Goal: Task Accomplishment & Management: Complete application form

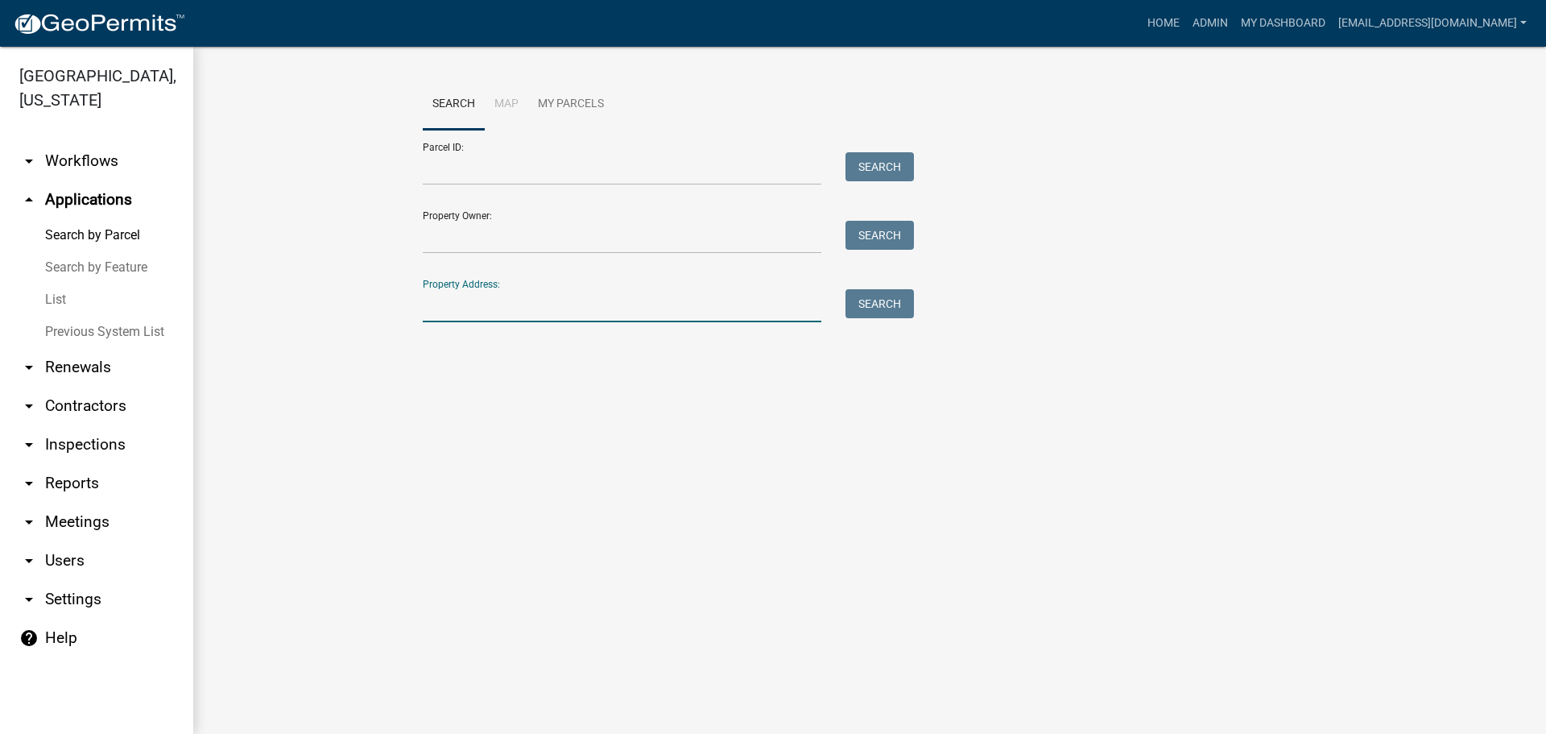
click at [548, 316] on input "Property Address:" at bounding box center [622, 305] width 399 height 33
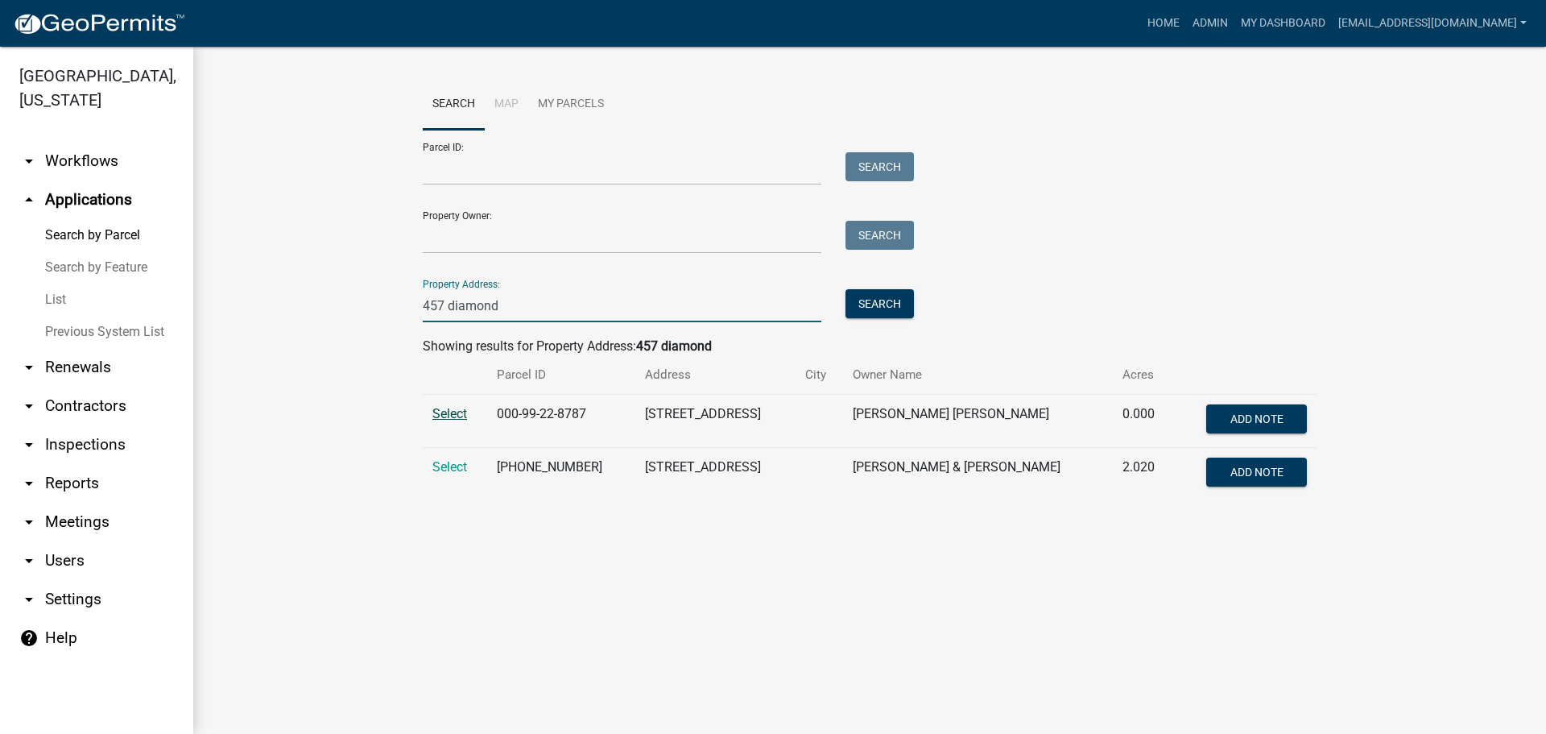
type input "457 diamond"
click at [464, 415] on span "Select" at bounding box center [449, 413] width 35 height 15
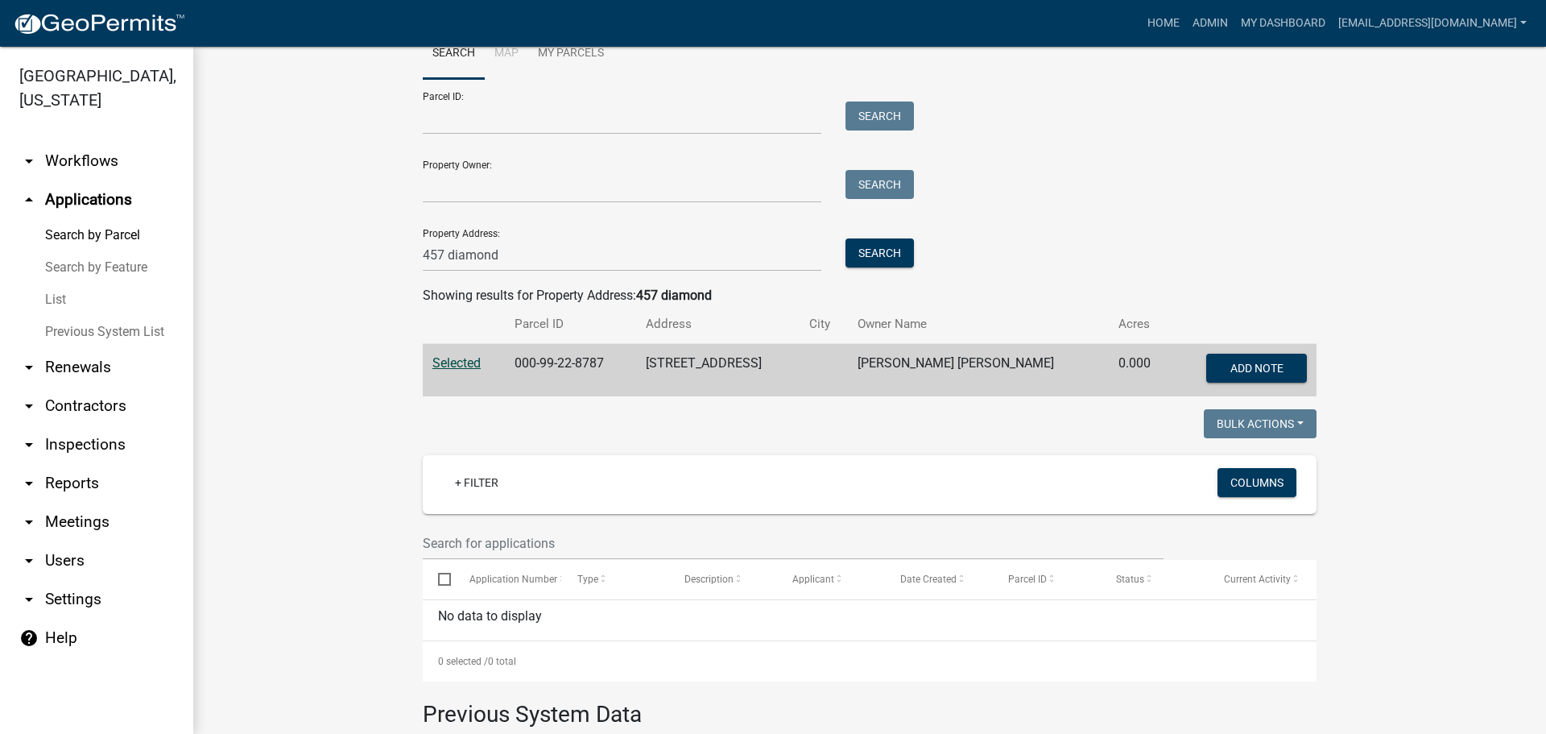
scroll to position [44, 0]
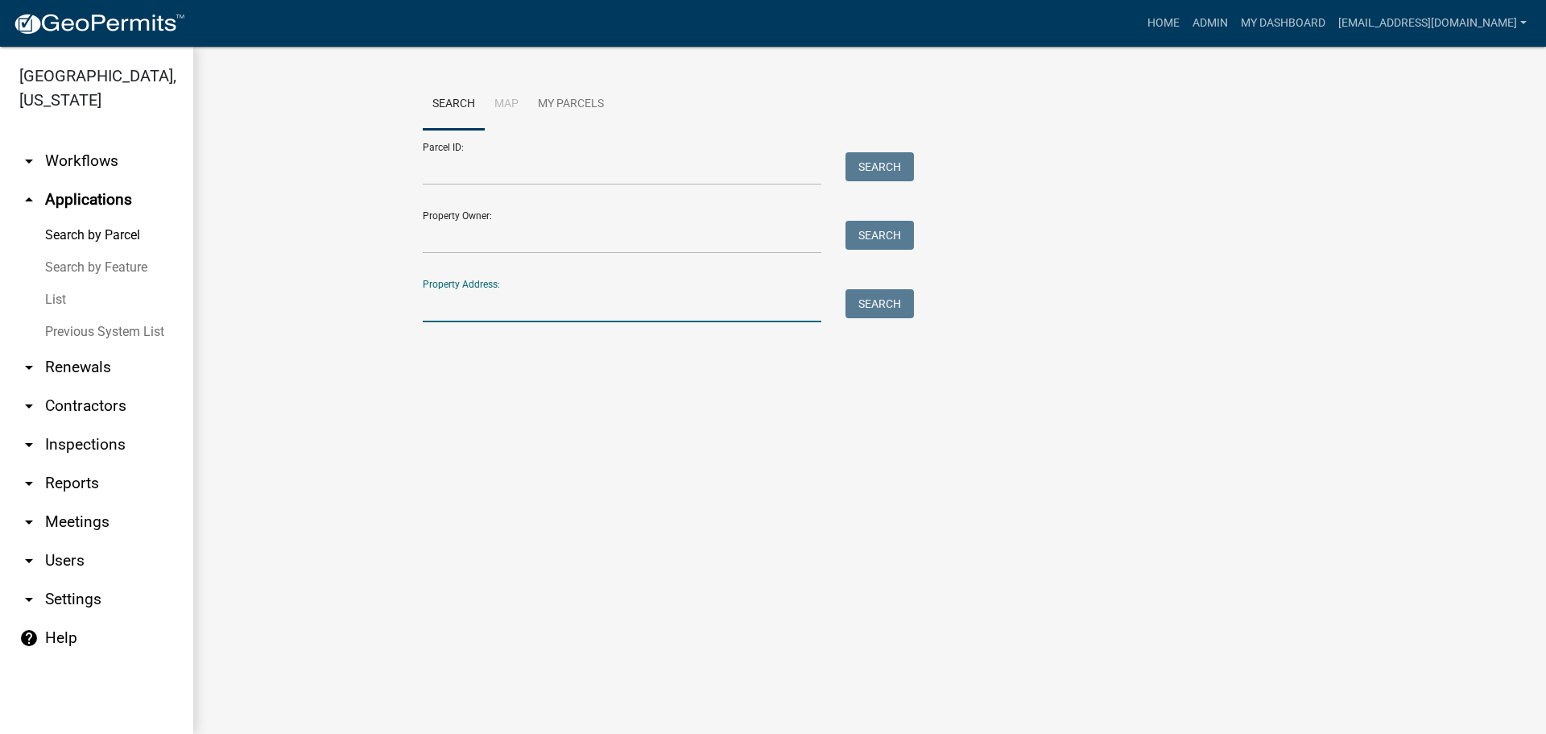
click at [472, 310] on input "Property Address:" at bounding box center [622, 305] width 399 height 33
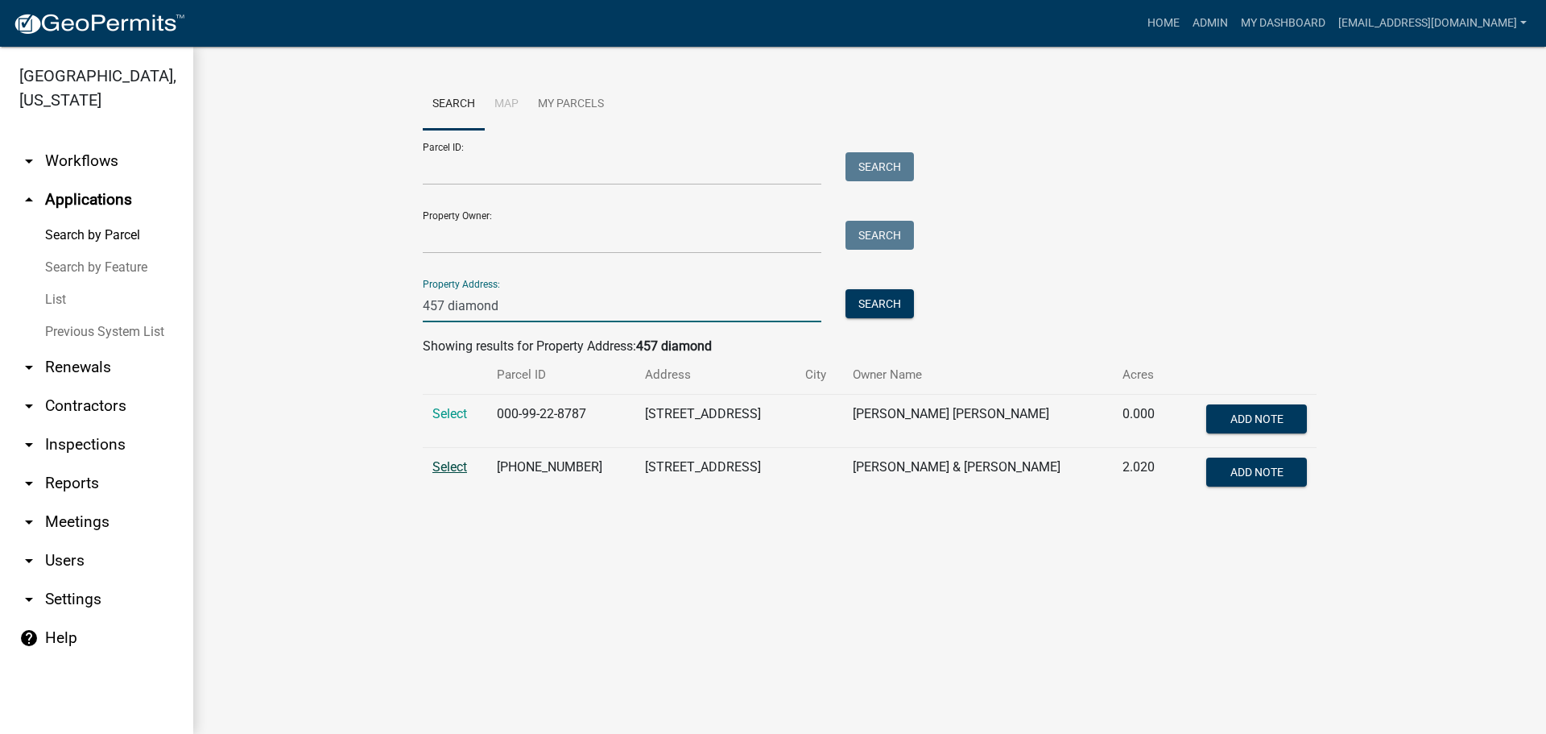
type input "457 diamond"
click at [442, 470] on span "Select" at bounding box center [449, 466] width 35 height 15
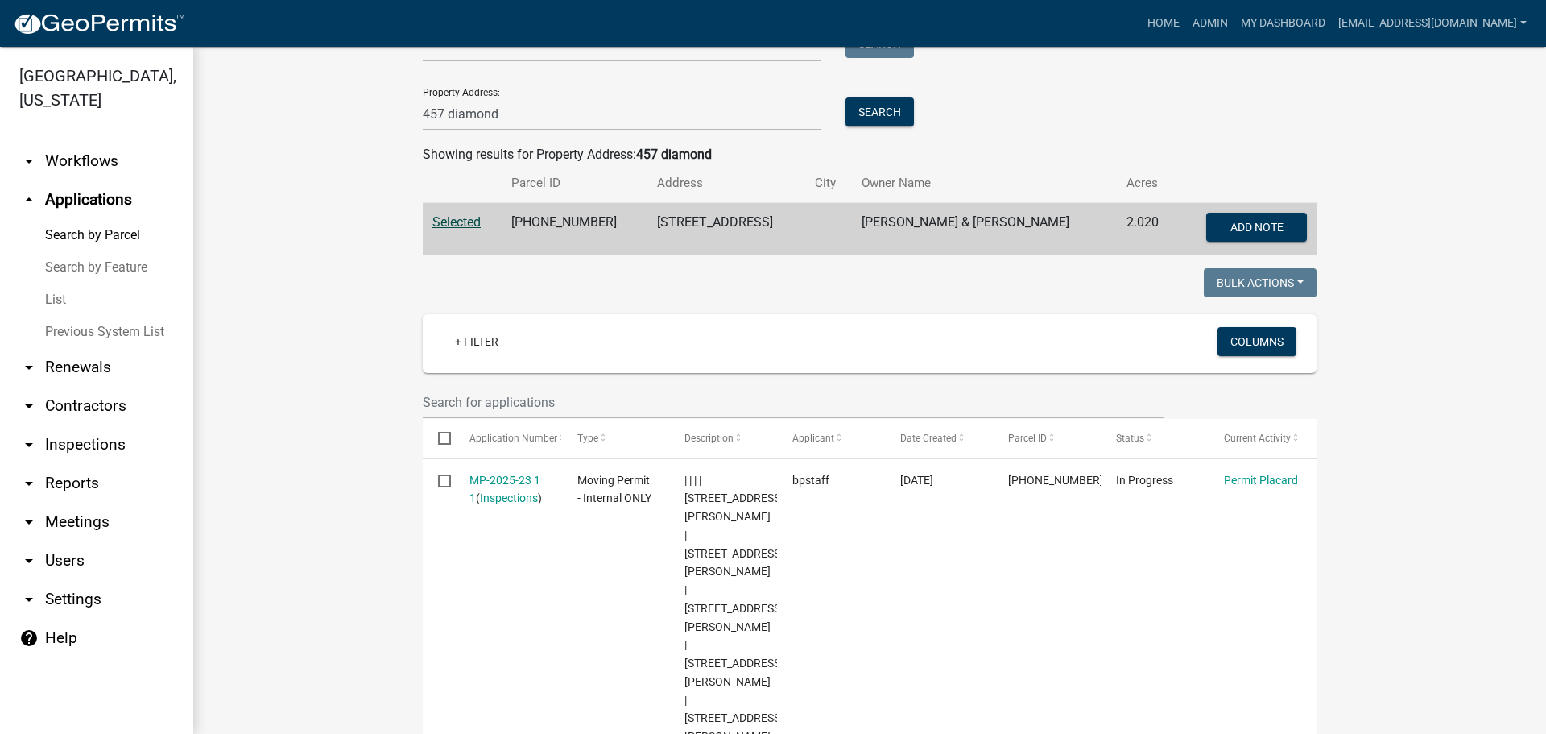
scroll to position [242, 0]
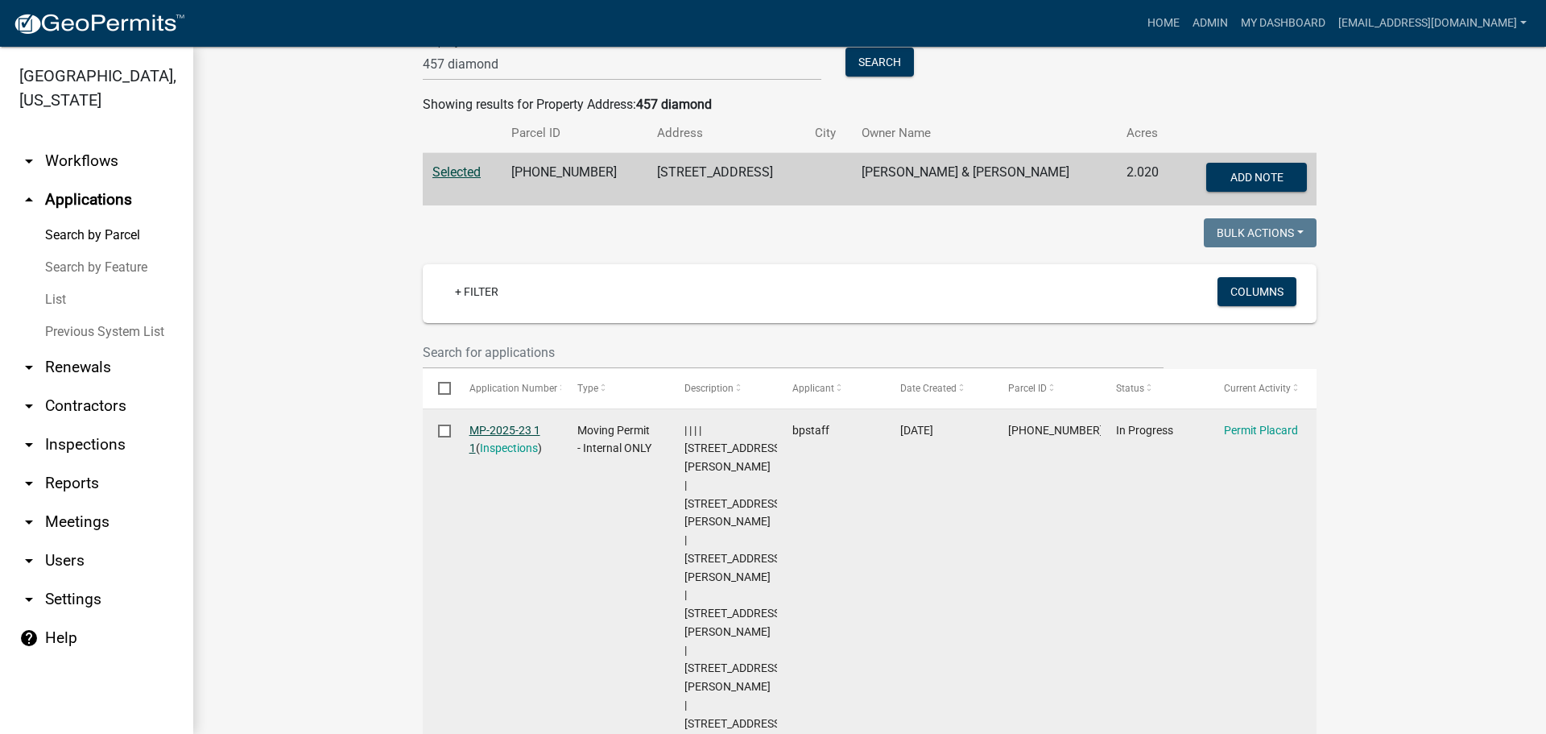
click at [487, 425] on link "MP-2025-23 1 1" at bounding box center [504, 439] width 71 height 31
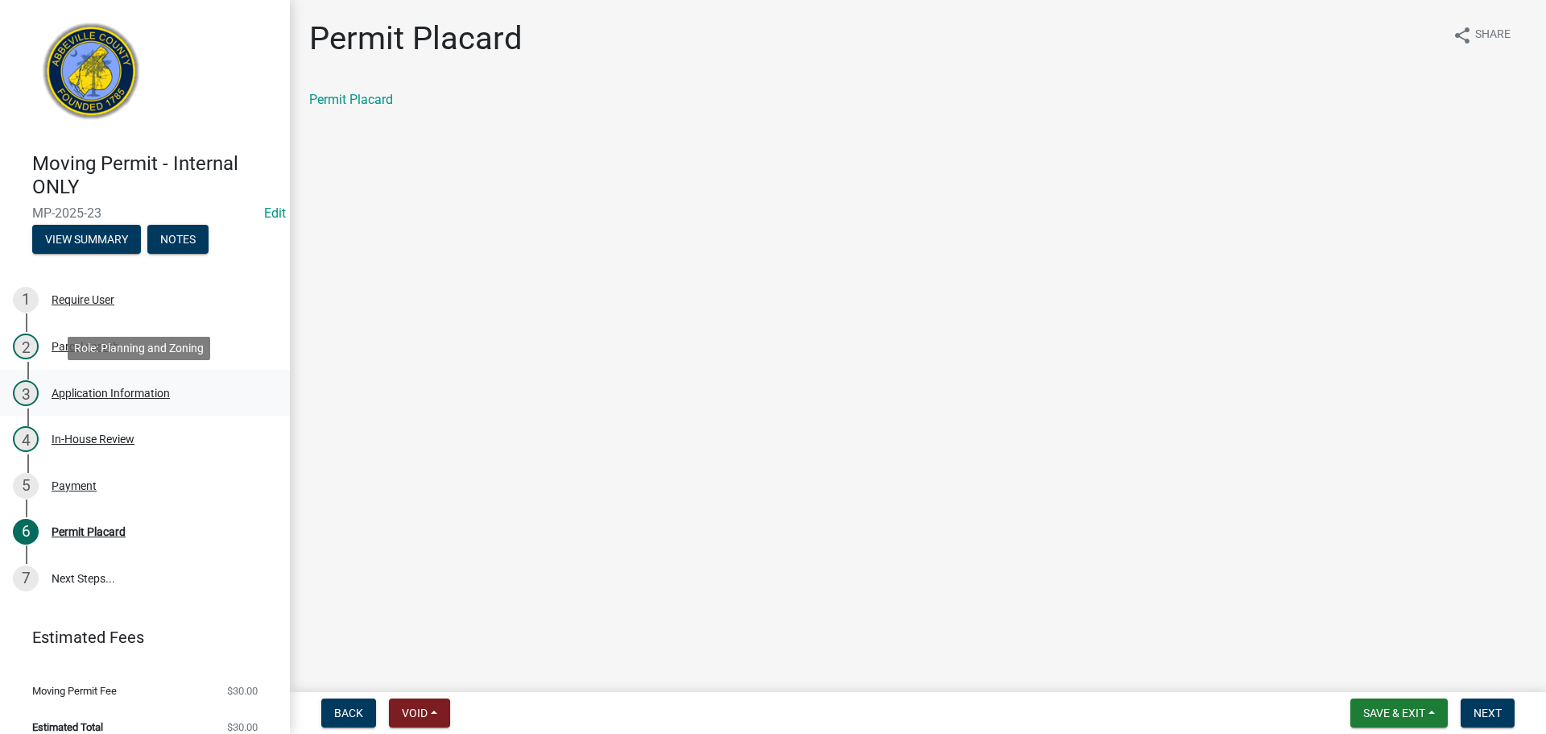
click at [105, 384] on div "3 Application Information" at bounding box center [138, 393] width 251 height 26
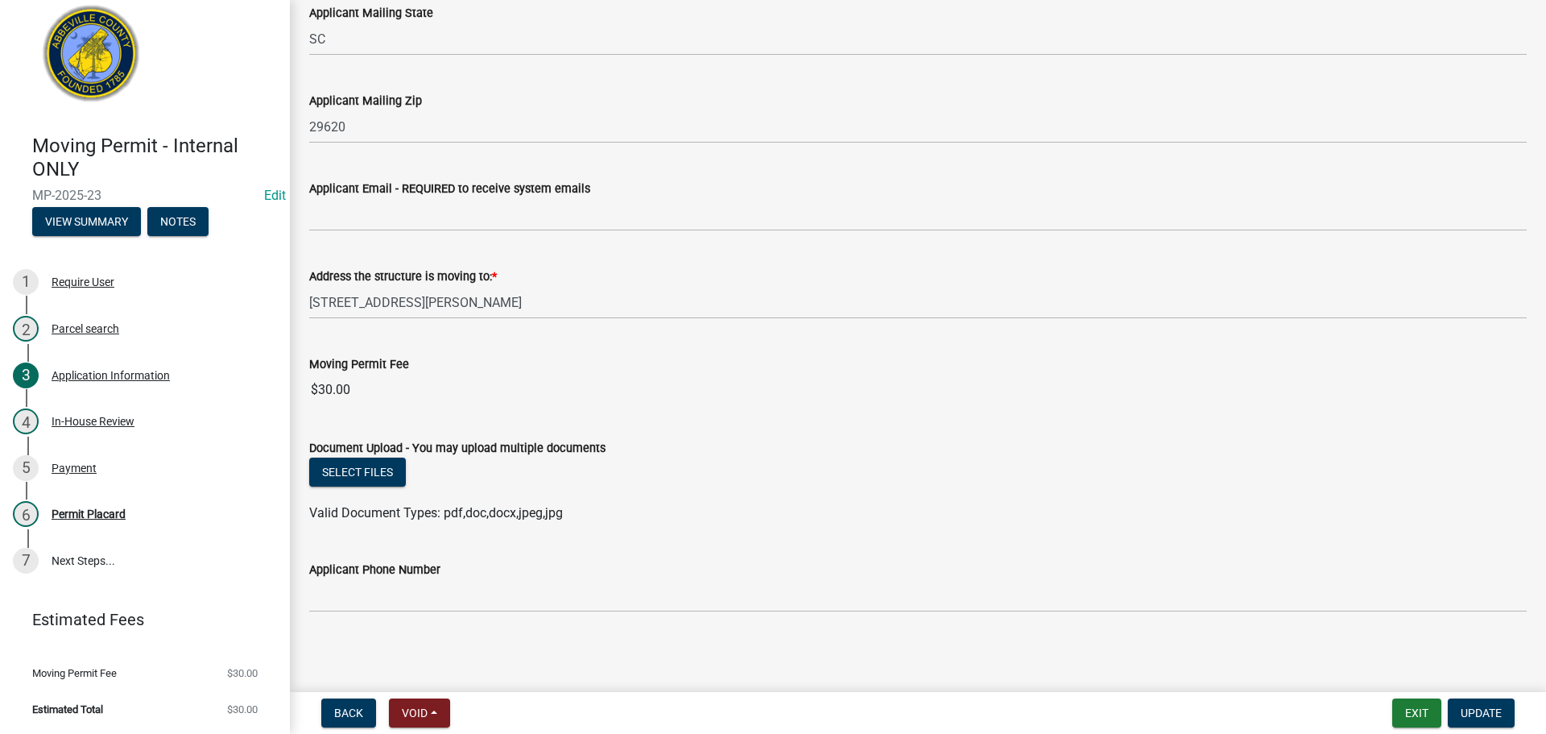
scroll to position [375, 0]
click at [381, 475] on button "Select files" at bounding box center [357, 469] width 97 height 29
click at [172, 213] on button "Notes" at bounding box center [177, 221] width 61 height 29
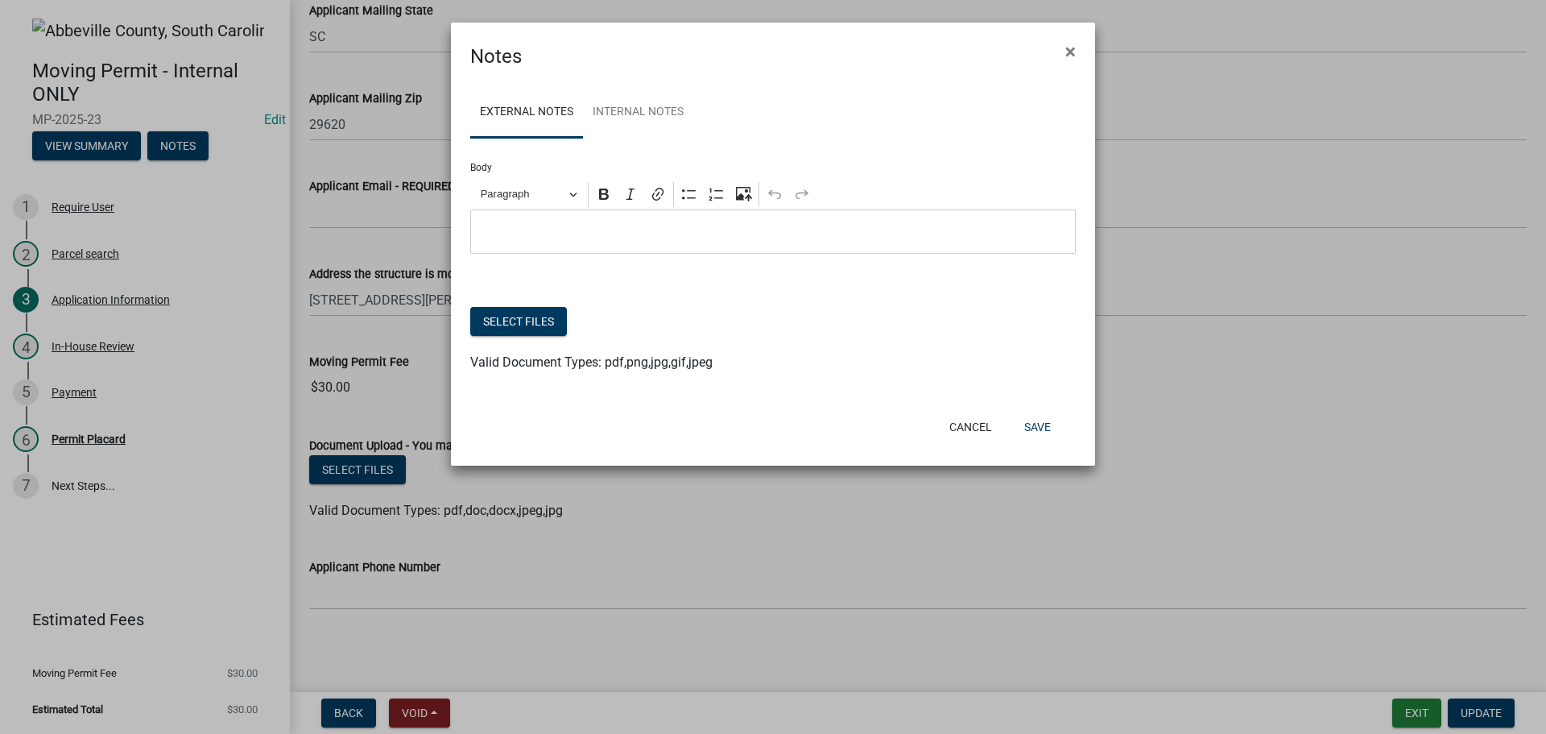
scroll to position [0, 0]
click at [531, 318] on button "Select files" at bounding box center [518, 321] width 97 height 29
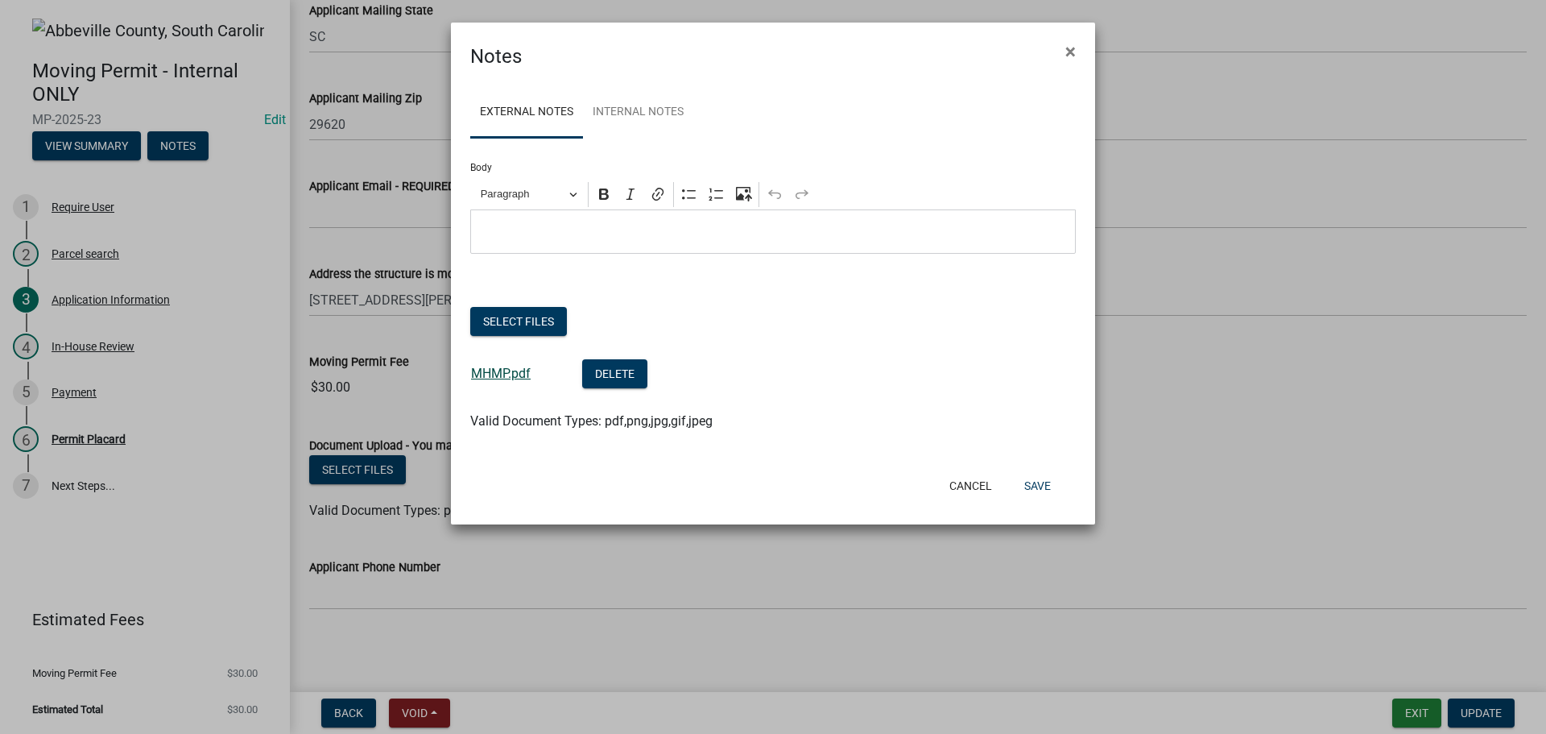
click at [507, 370] on link "MHMP.pdf" at bounding box center [501, 373] width 60 height 15
click at [605, 374] on button "Delete" at bounding box center [614, 373] width 65 height 29
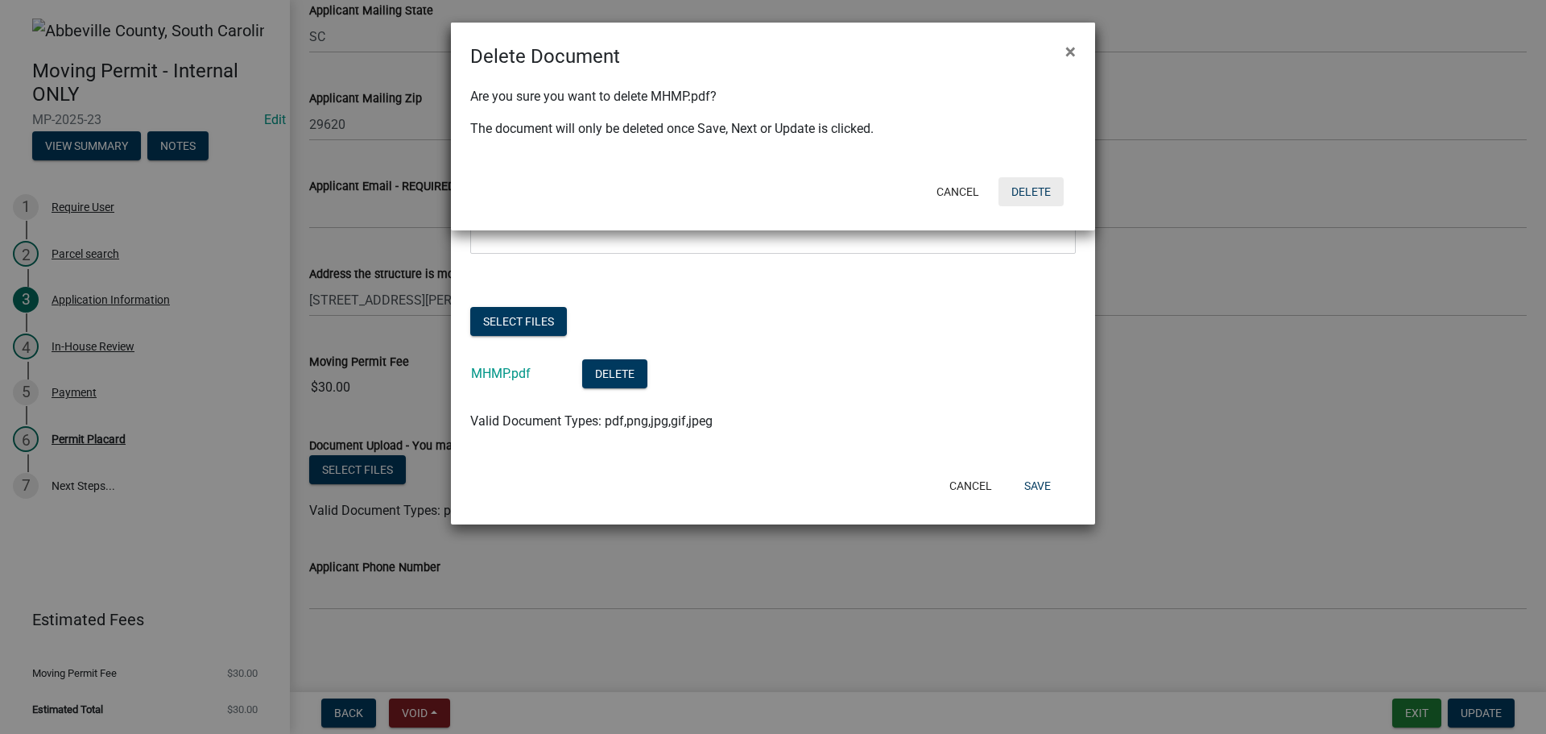
click at [1045, 192] on button "Delete" at bounding box center [1030, 191] width 65 height 29
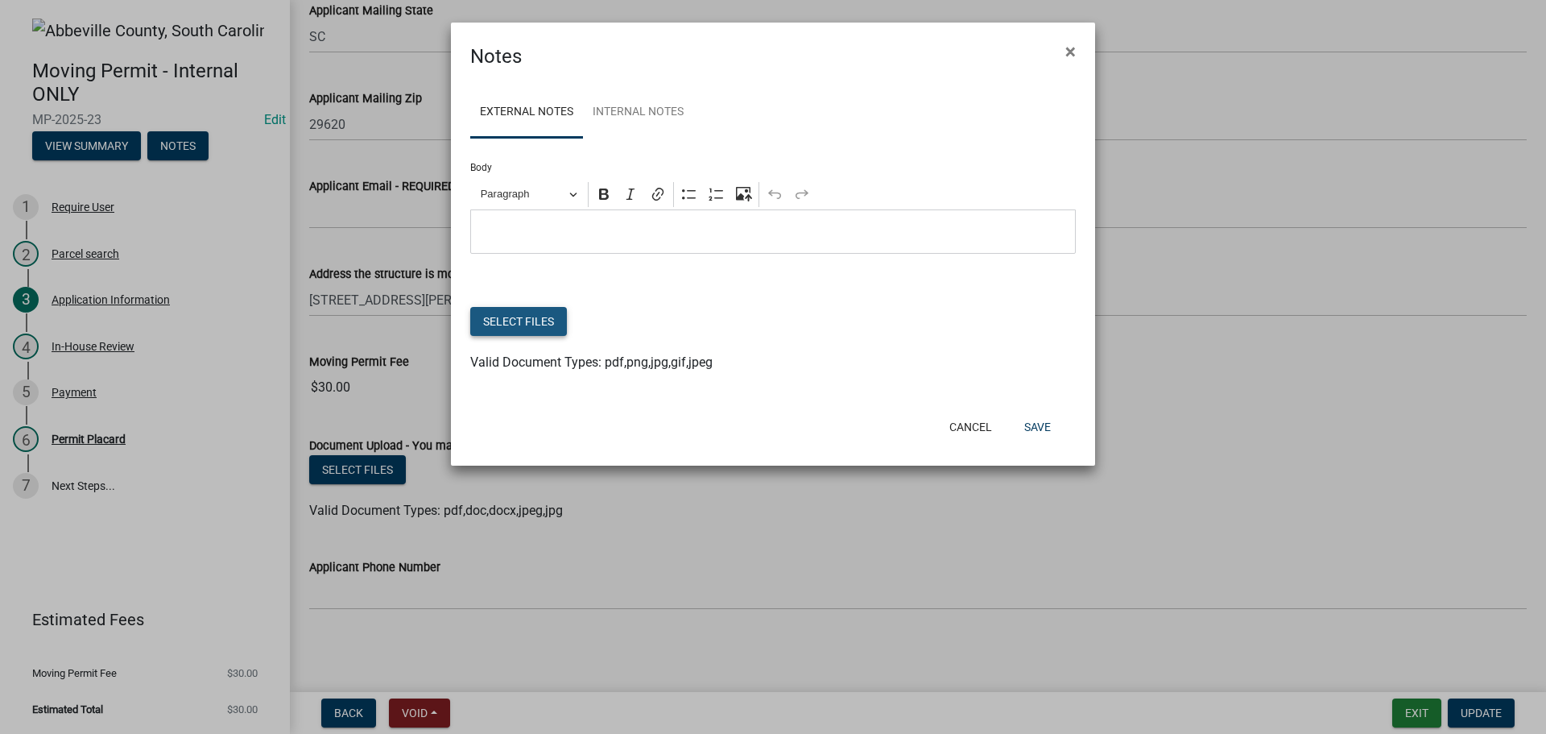
click at [537, 321] on button "Select files" at bounding box center [518, 321] width 97 height 29
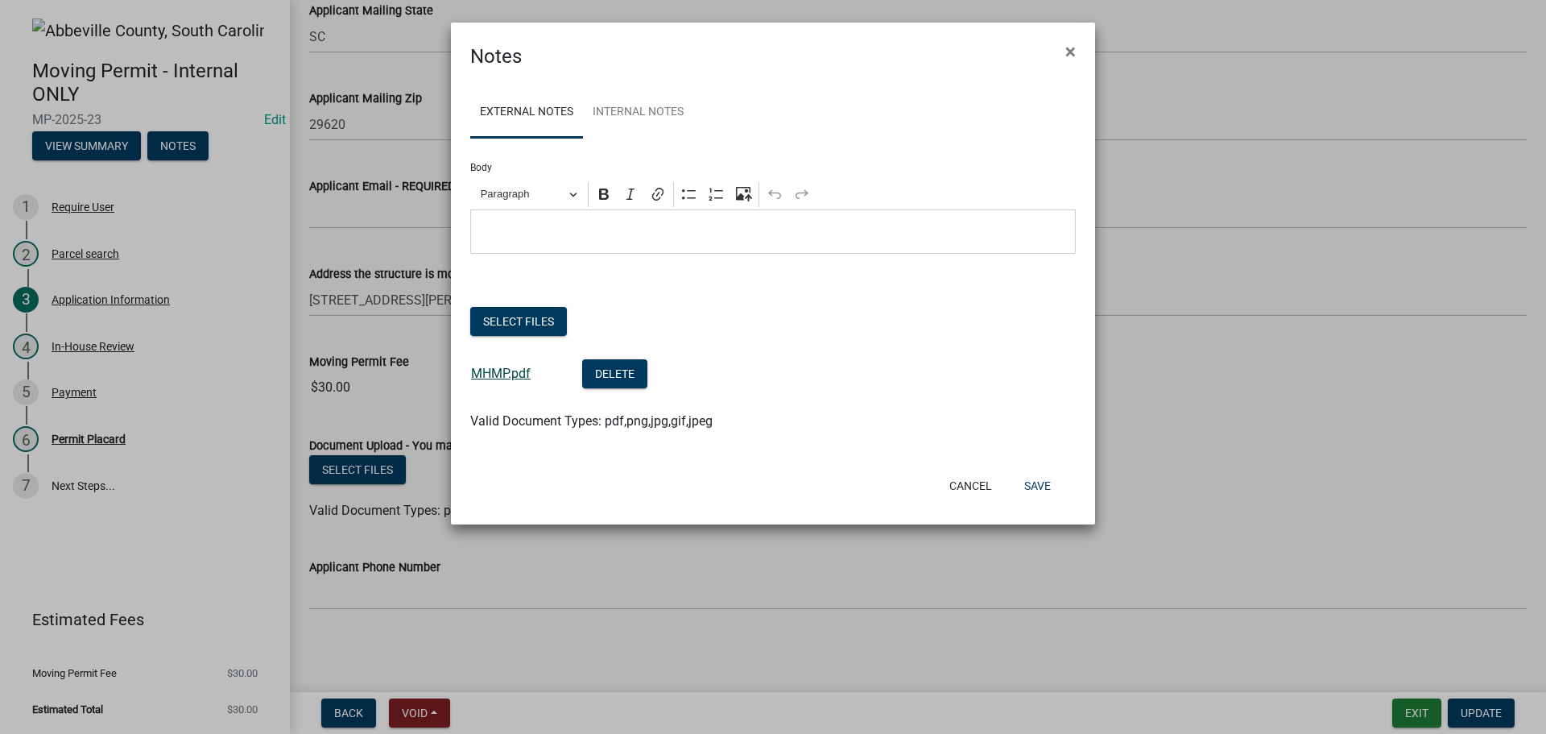
click at [502, 367] on link "MHMP.pdf" at bounding box center [501, 373] width 60 height 15
click at [535, 324] on button "Select files" at bounding box center [518, 321] width 97 height 29
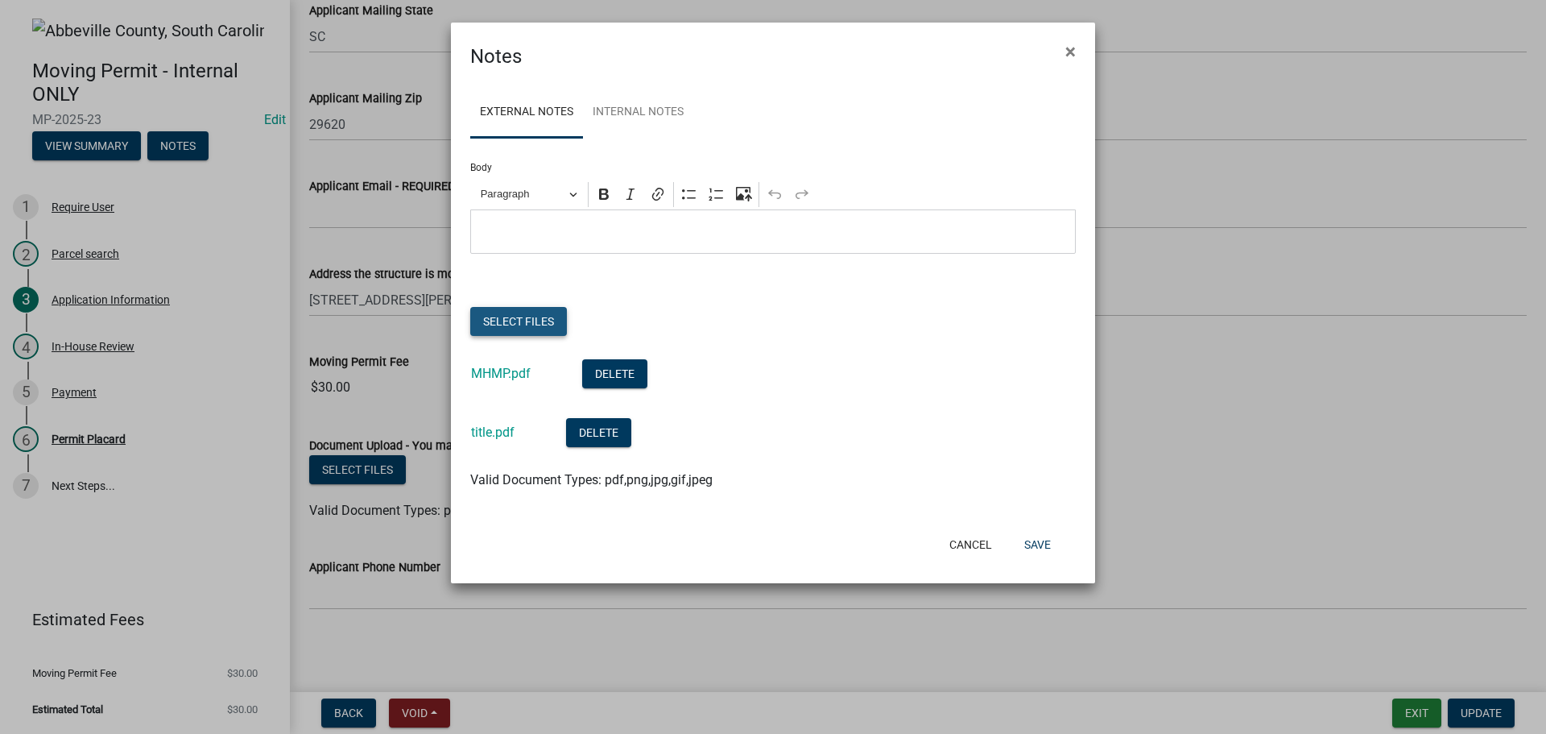
click at [542, 316] on button "Select files" at bounding box center [518, 321] width 97 height 29
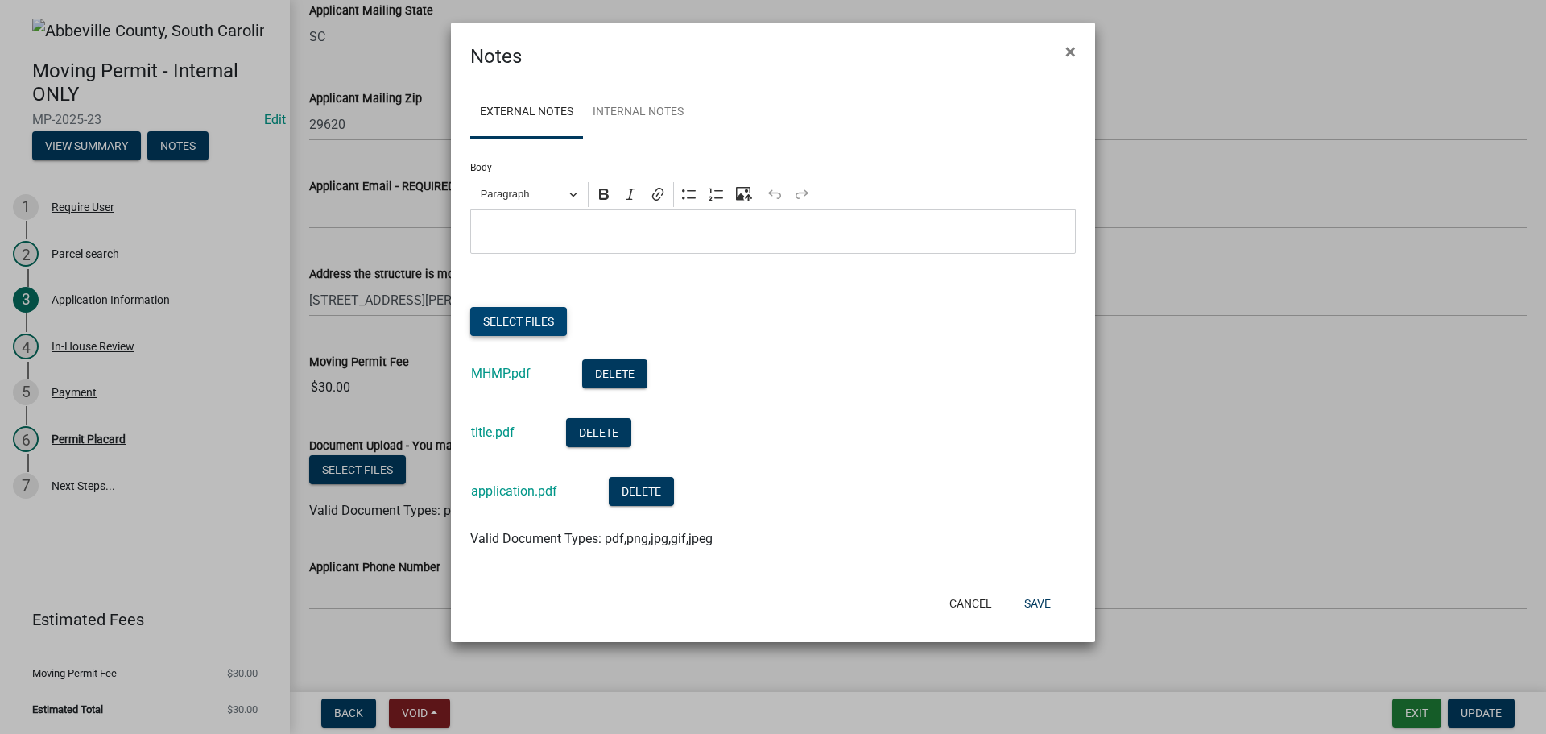
click at [534, 316] on button "Select files" at bounding box center [518, 321] width 97 height 29
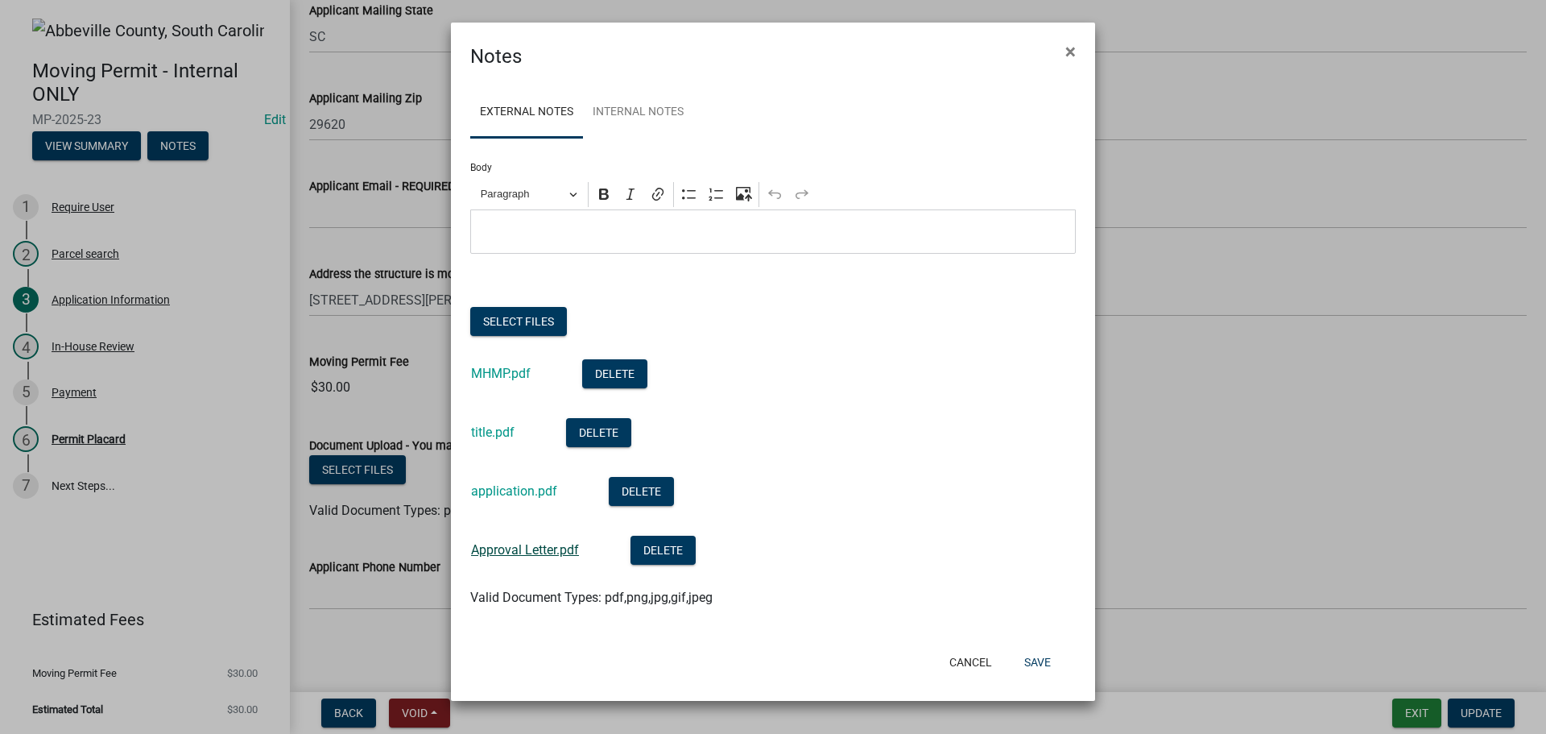
click at [539, 550] on link "Approval Letter.pdf" at bounding box center [525, 549] width 108 height 15
click at [514, 318] on button "Select files" at bounding box center [518, 321] width 97 height 29
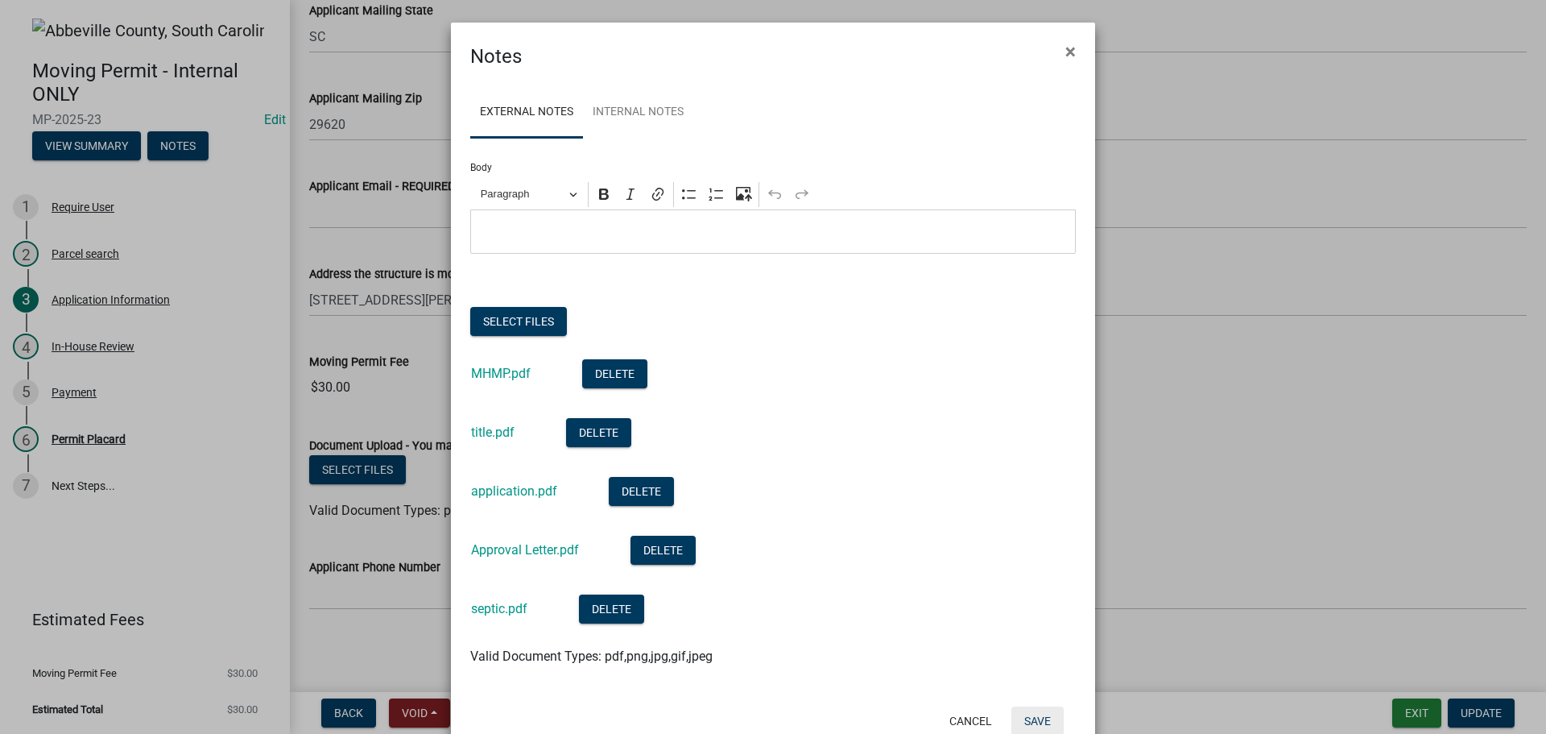
click at [1026, 714] on button "Save" at bounding box center [1037, 720] width 52 height 29
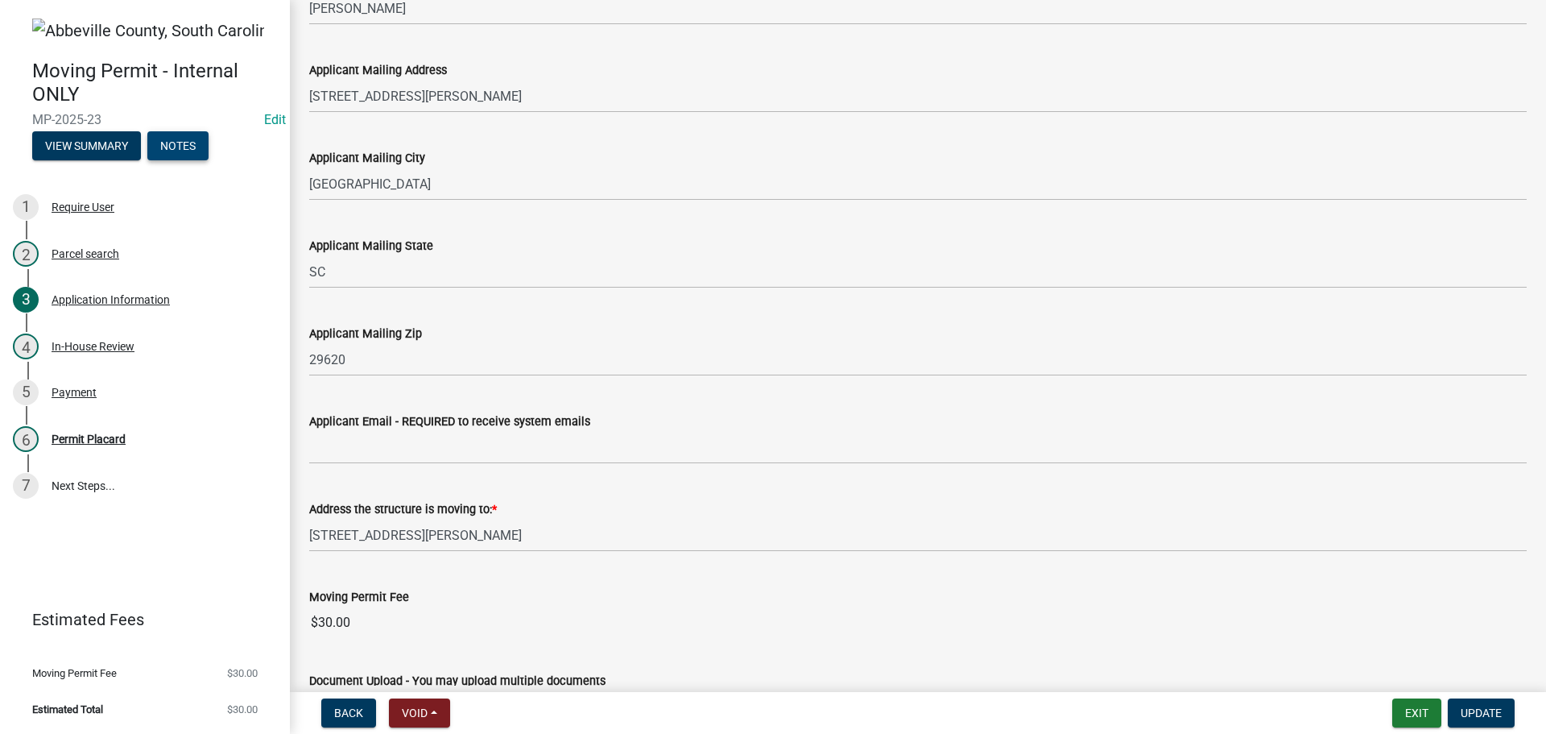
scroll to position [161, 0]
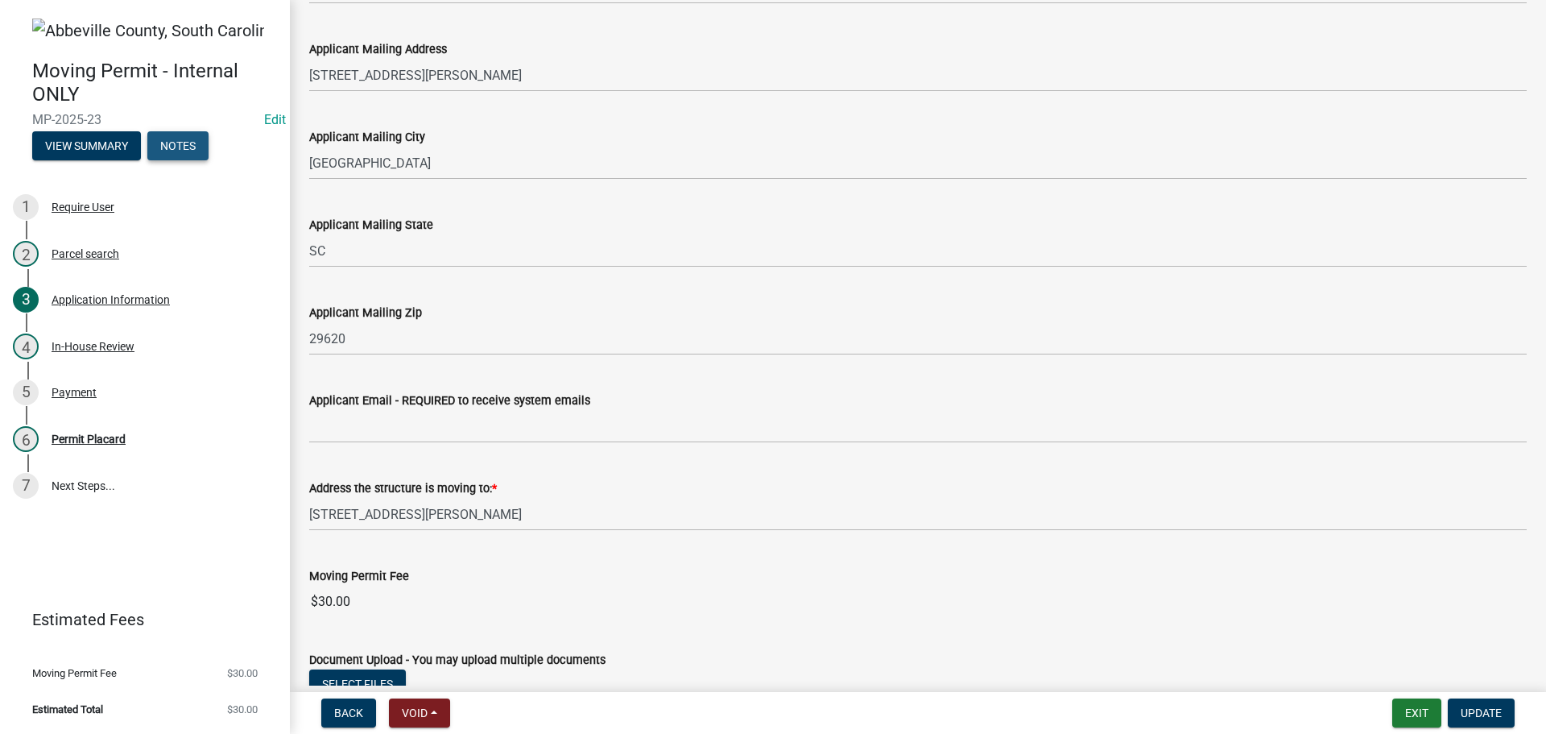
click at [192, 145] on button "Notes" at bounding box center [177, 145] width 61 height 29
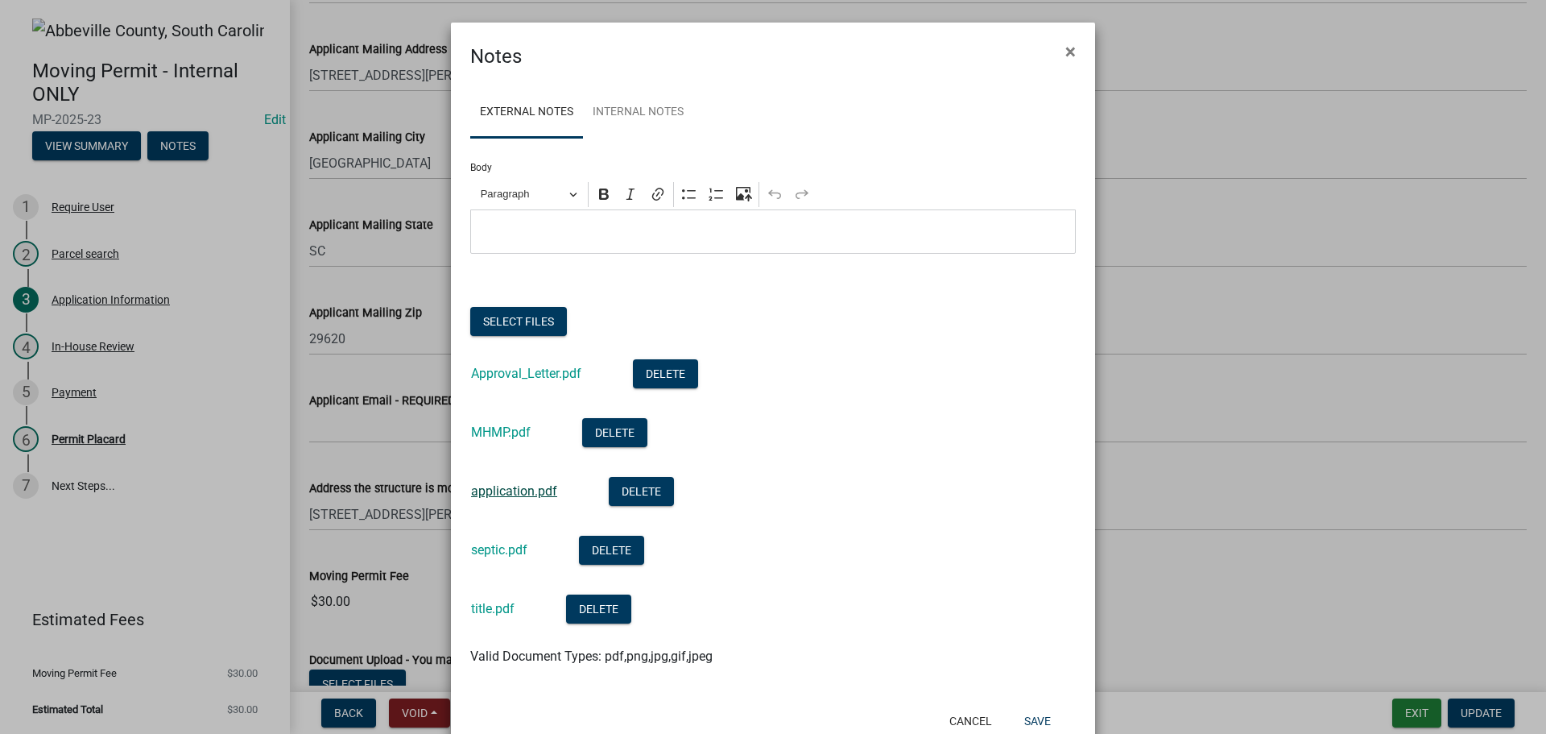
click at [510, 494] on link "application.pdf" at bounding box center [514, 490] width 86 height 15
click at [1067, 51] on span "×" at bounding box center [1070, 51] width 10 height 23
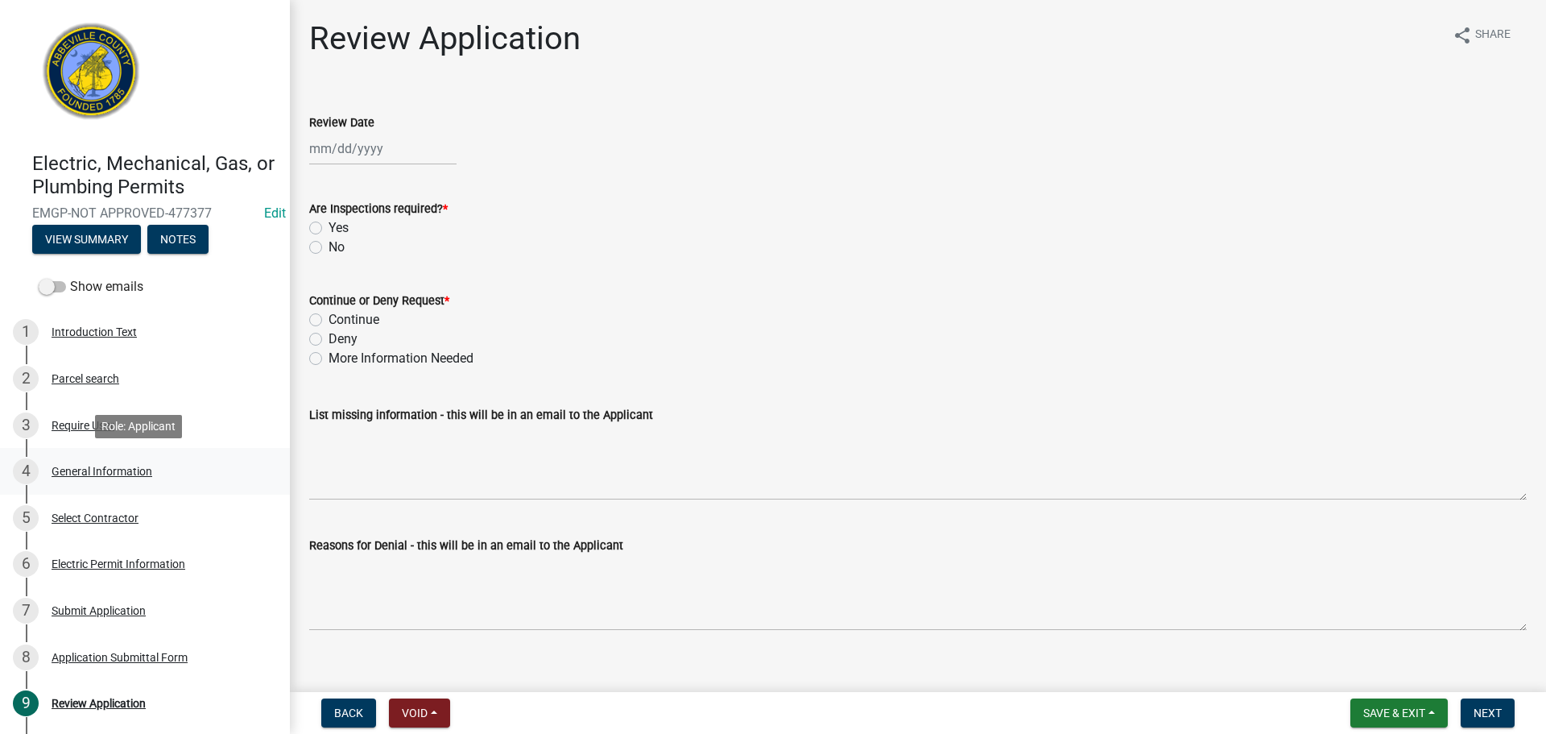
click at [126, 471] on div "General Information" at bounding box center [102, 470] width 101 height 11
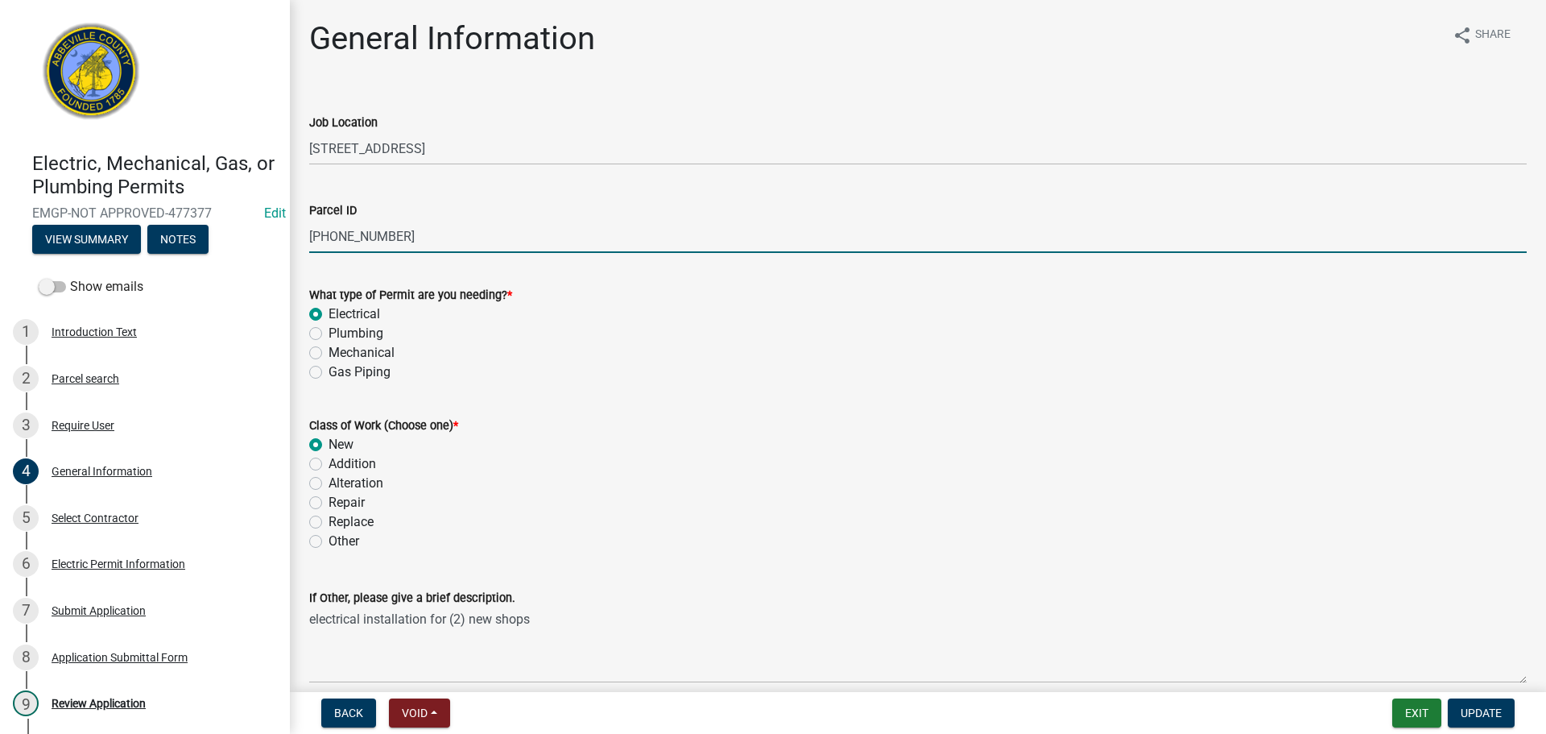
drag, startPoint x: 310, startPoint y: 233, endPoint x: 395, endPoint y: 230, distance: 84.6
click at [395, 230] on input "[PHONE_NUMBER]" at bounding box center [917, 236] width 1217 height 33
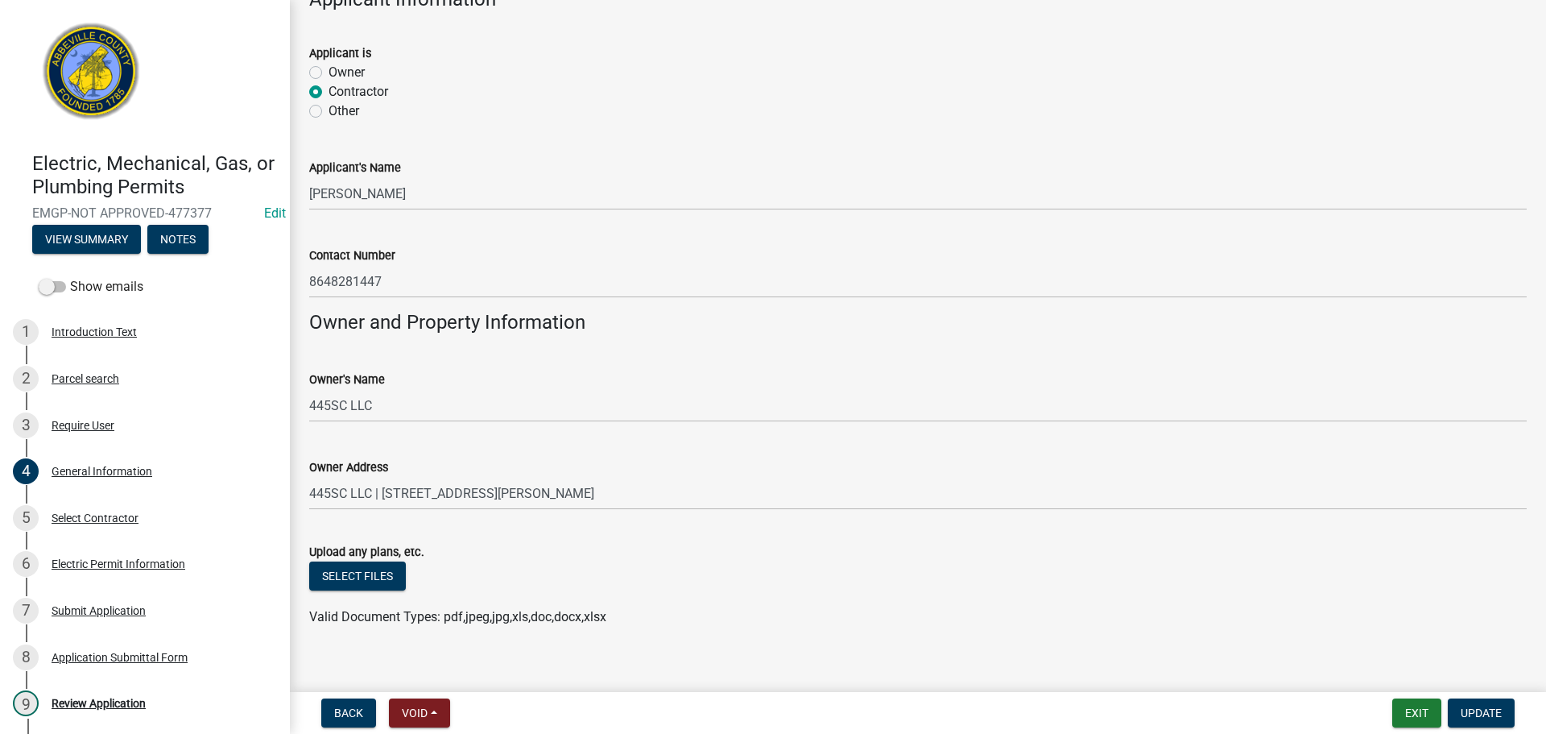
scroll to position [999, 0]
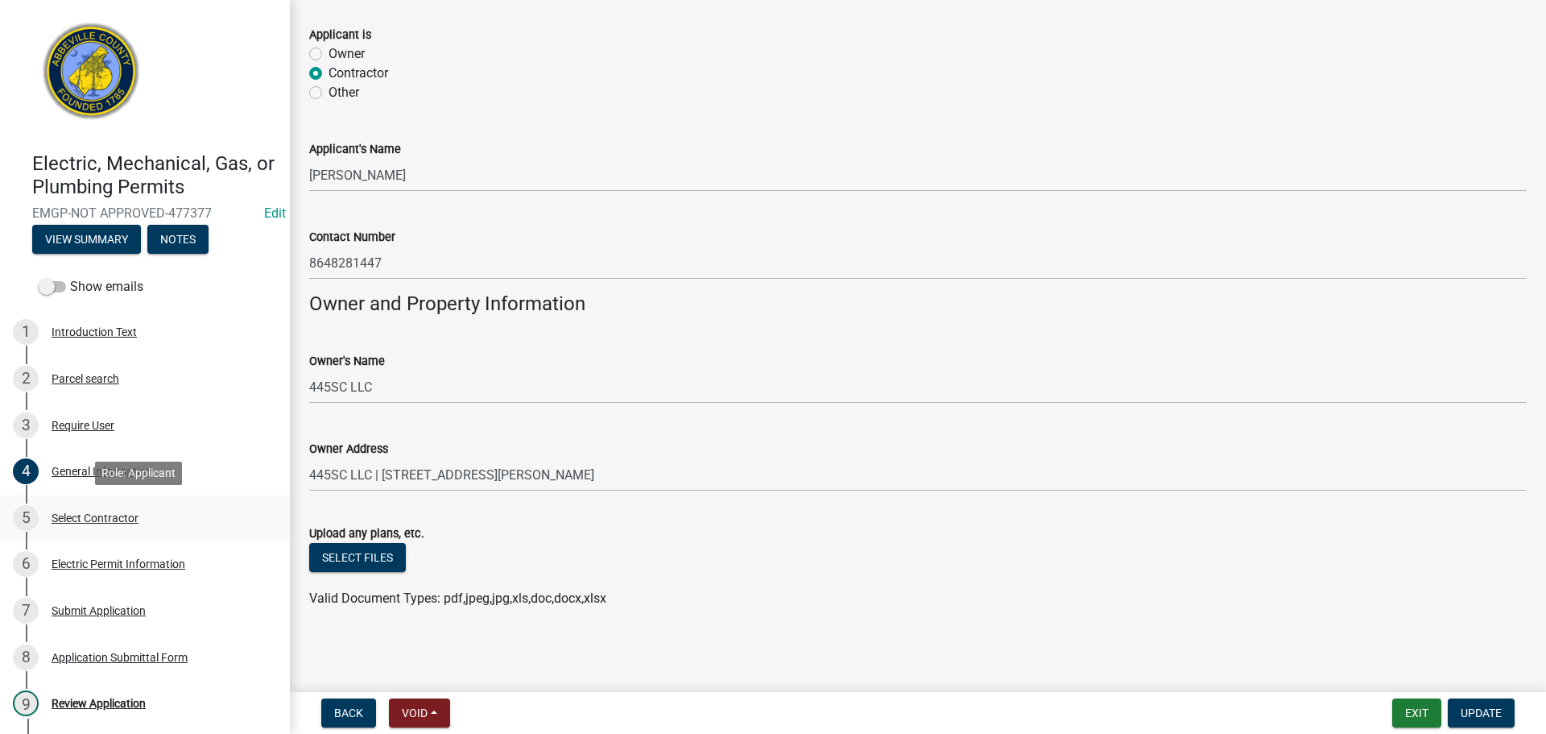
click at [81, 513] on div "Select Contractor" at bounding box center [95, 517] width 87 height 11
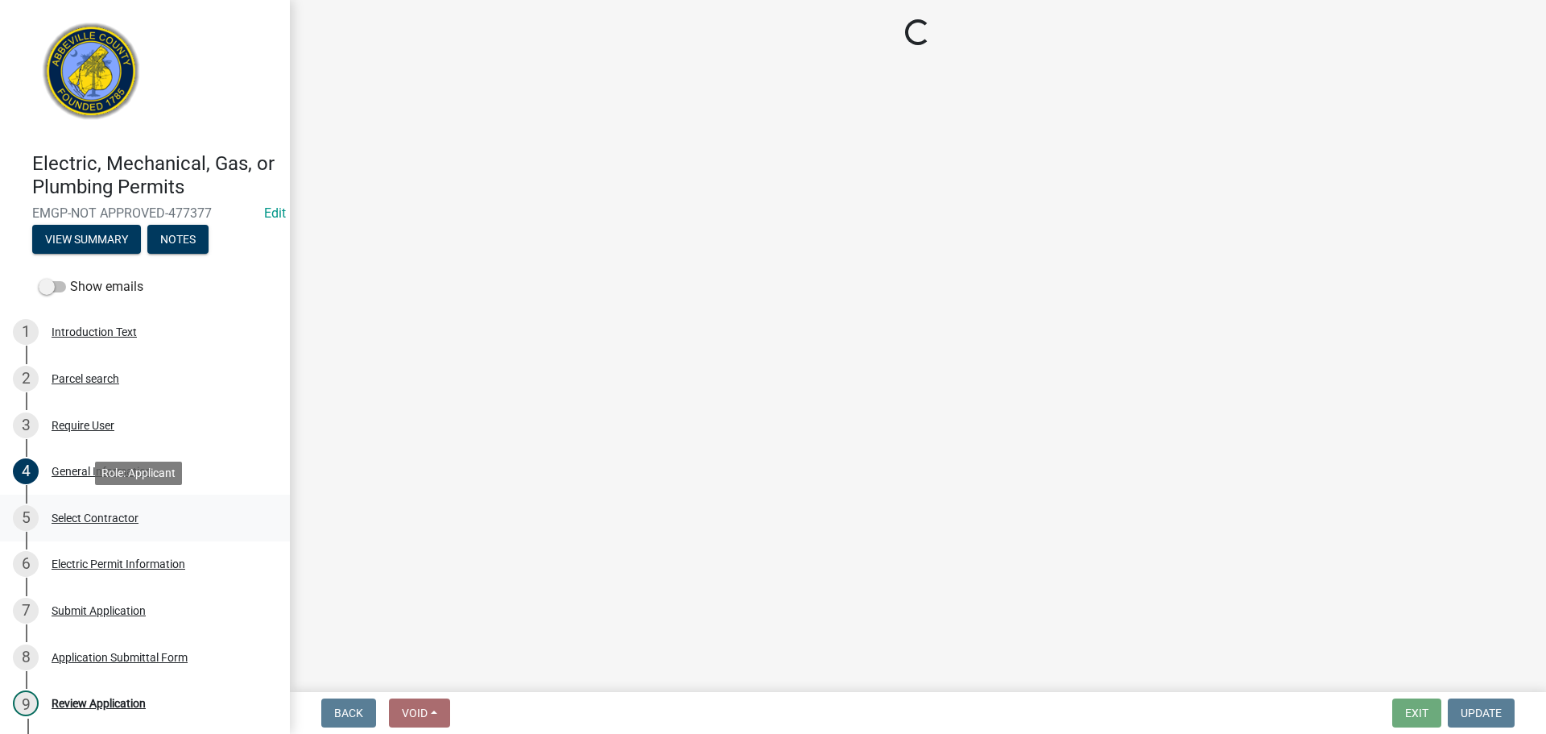
scroll to position [0, 0]
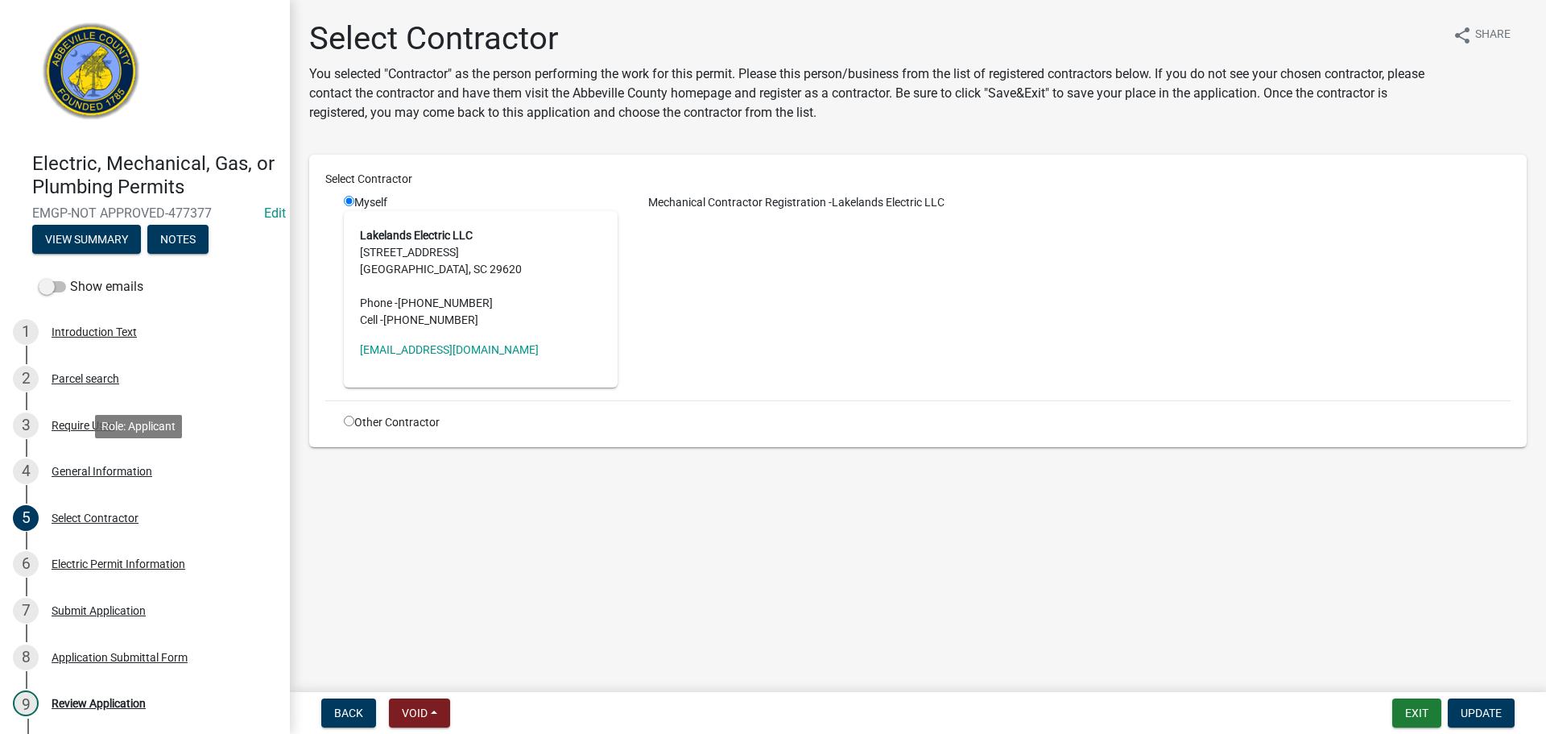
click at [116, 461] on div "4 General Information" at bounding box center [138, 471] width 251 height 26
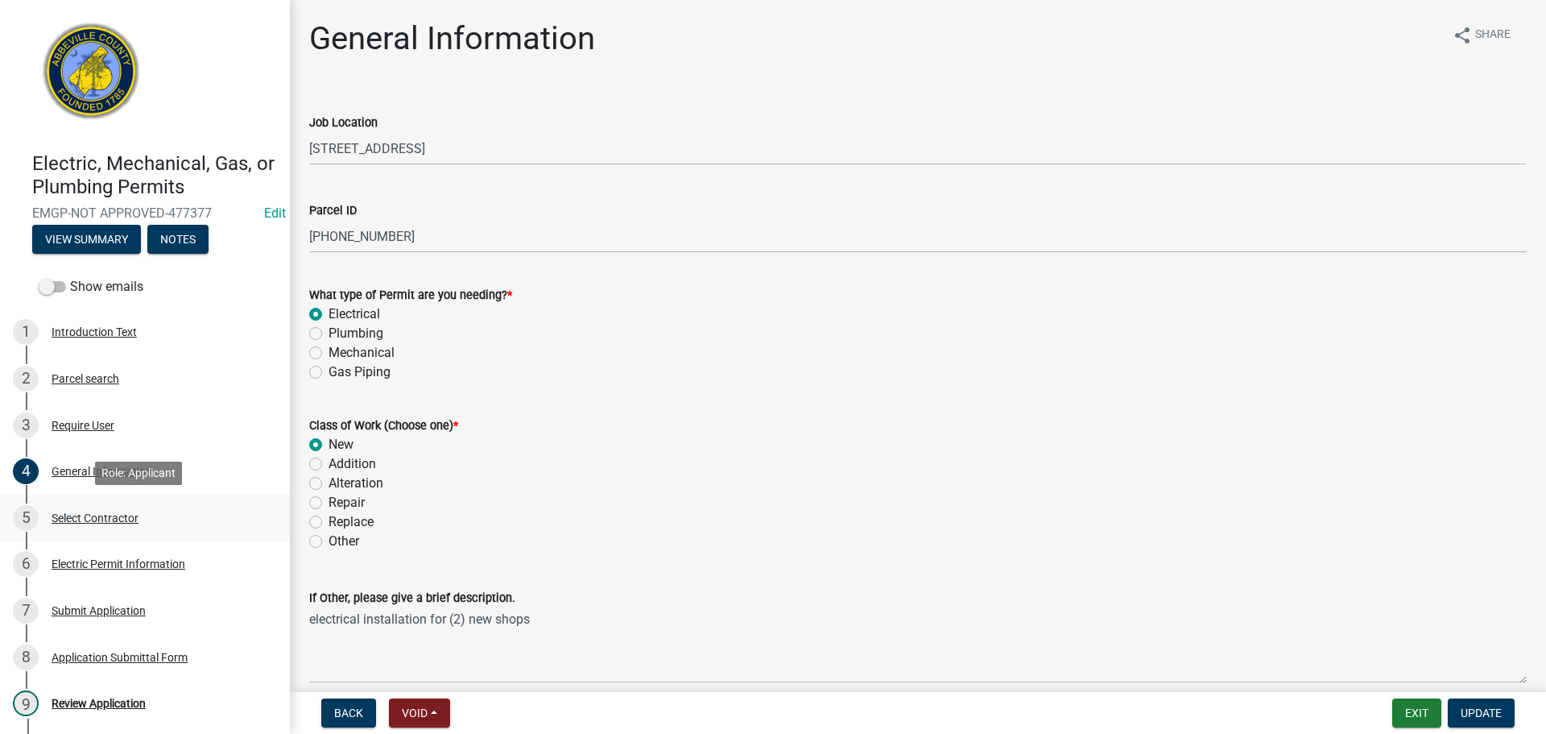
click at [93, 512] on div "Select Contractor" at bounding box center [95, 517] width 87 height 11
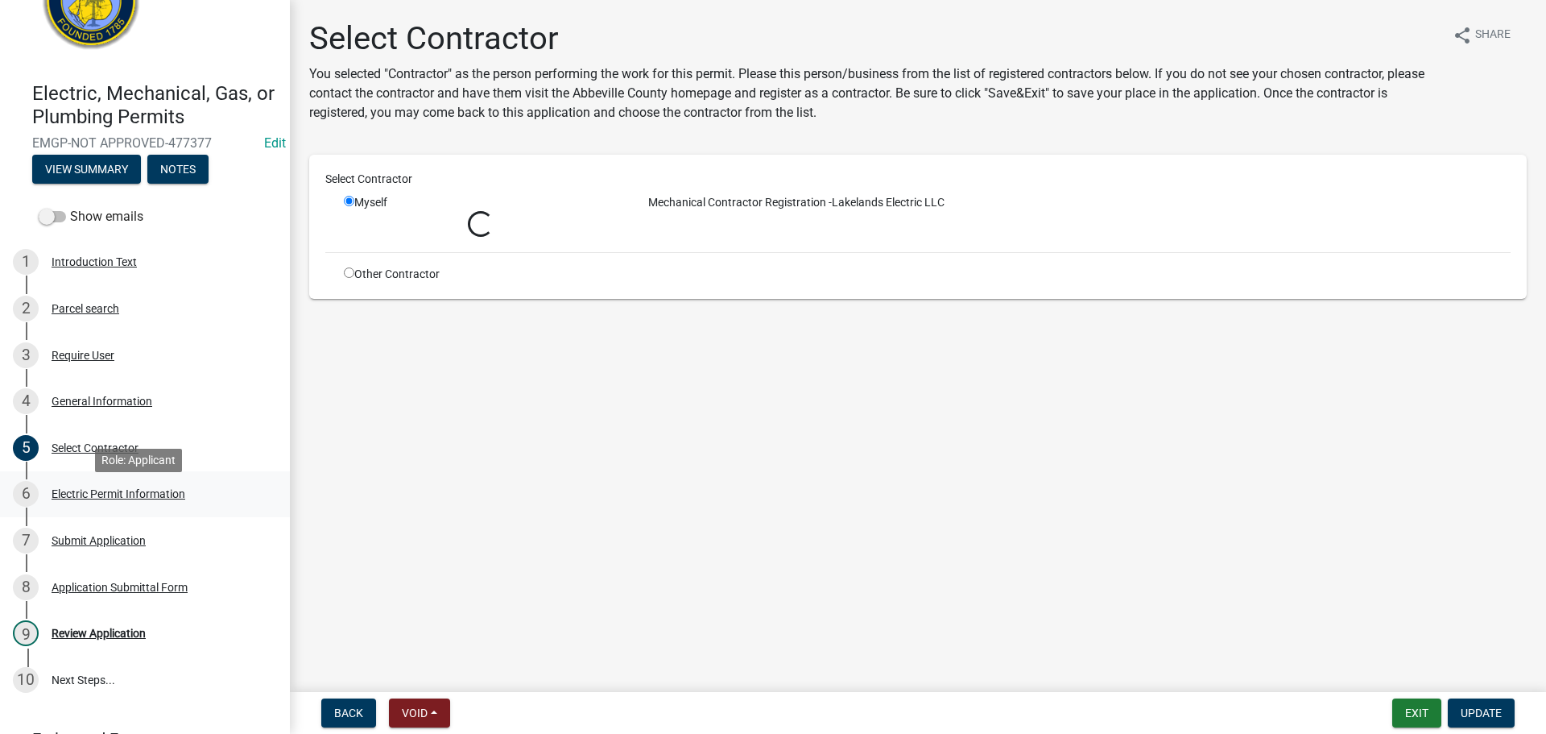
scroll to position [153, 0]
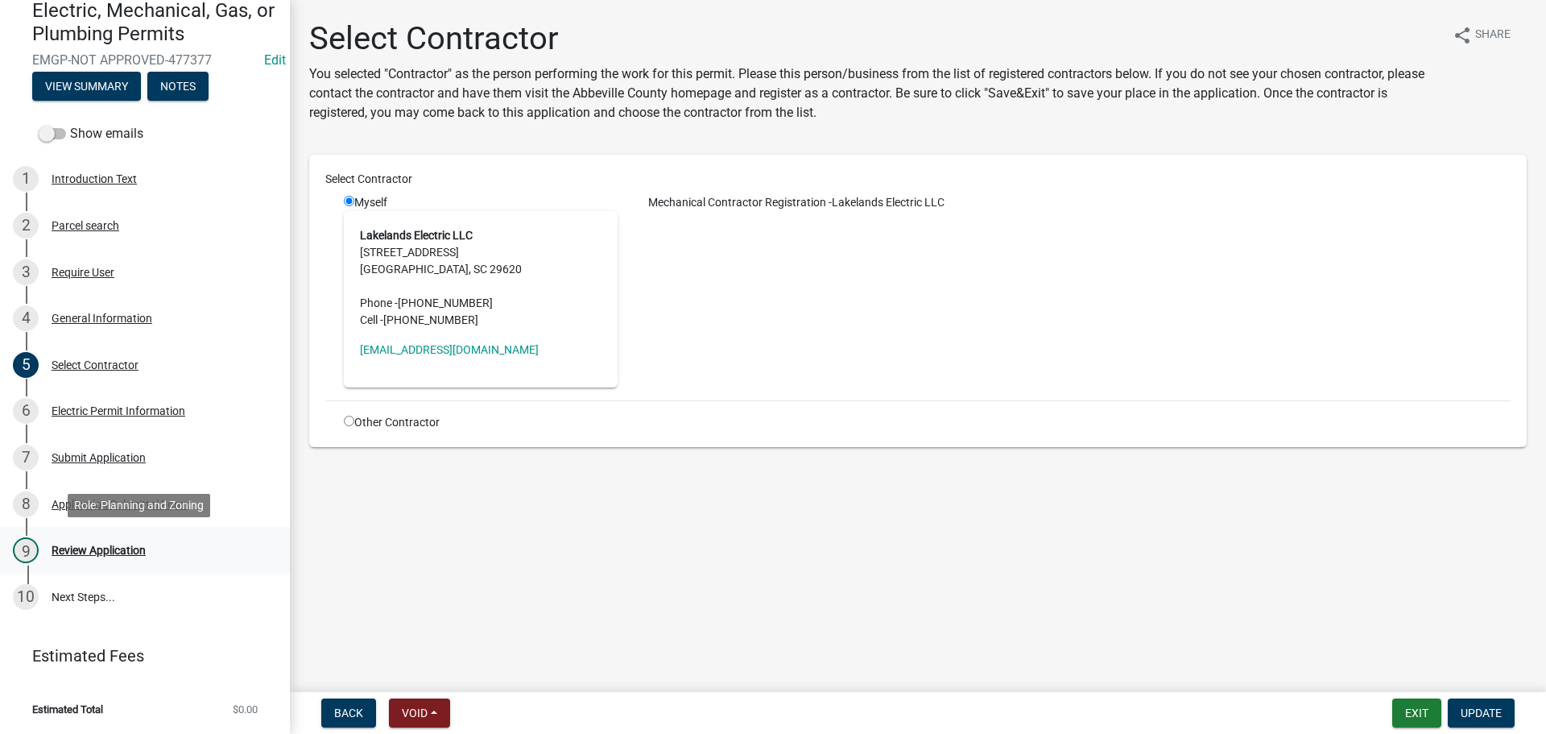
click at [101, 544] on div "Review Application" at bounding box center [99, 549] width 94 height 11
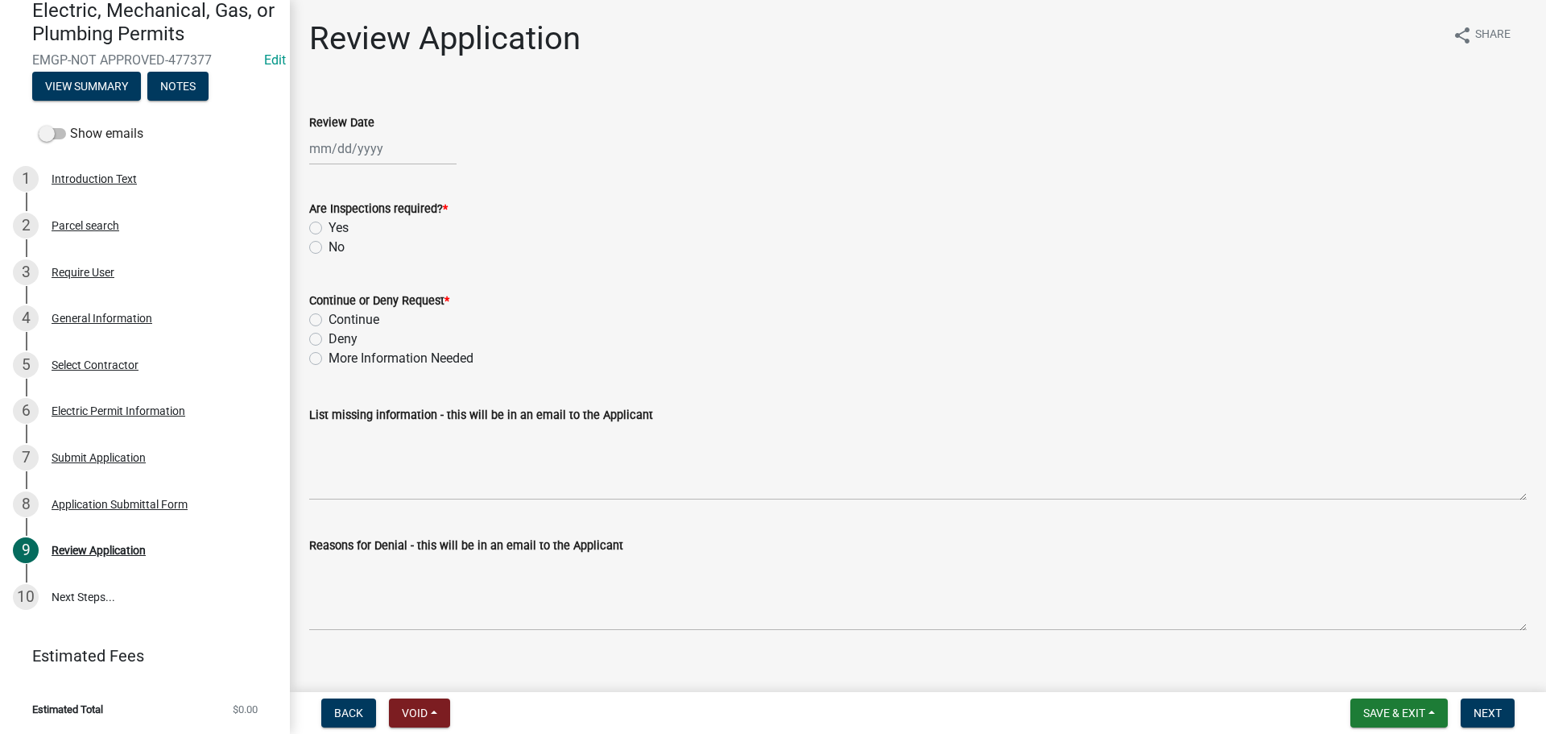
select select "9"
select select "2025"
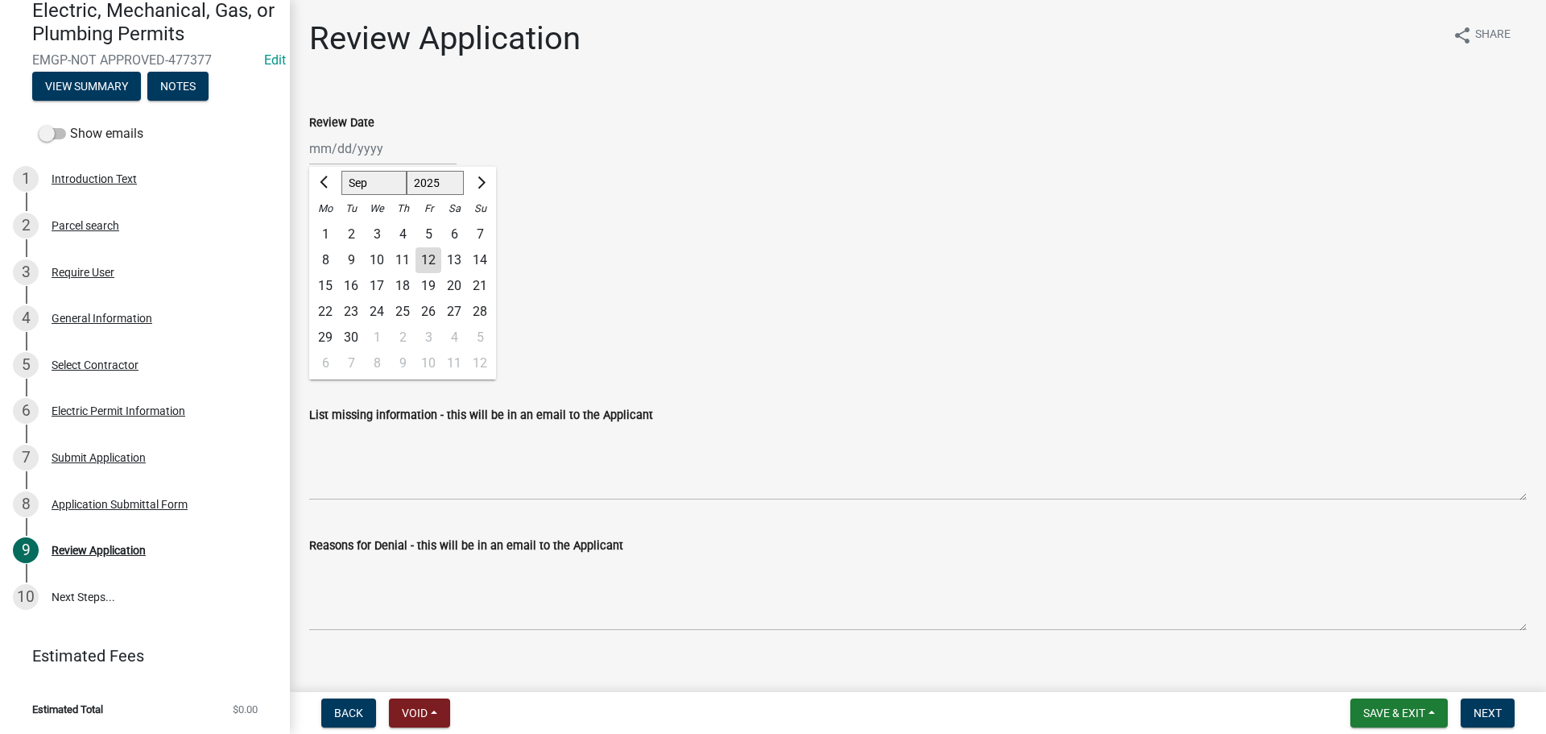
click at [373, 147] on div "[PERSON_NAME] Feb Mar Apr [PERSON_NAME][DATE] Oct Nov [DATE] 1526 1527 1528 152…" at bounding box center [382, 148] width 147 height 33
click at [434, 258] on div "12" at bounding box center [428, 260] width 26 height 26
type input "[DATE]"
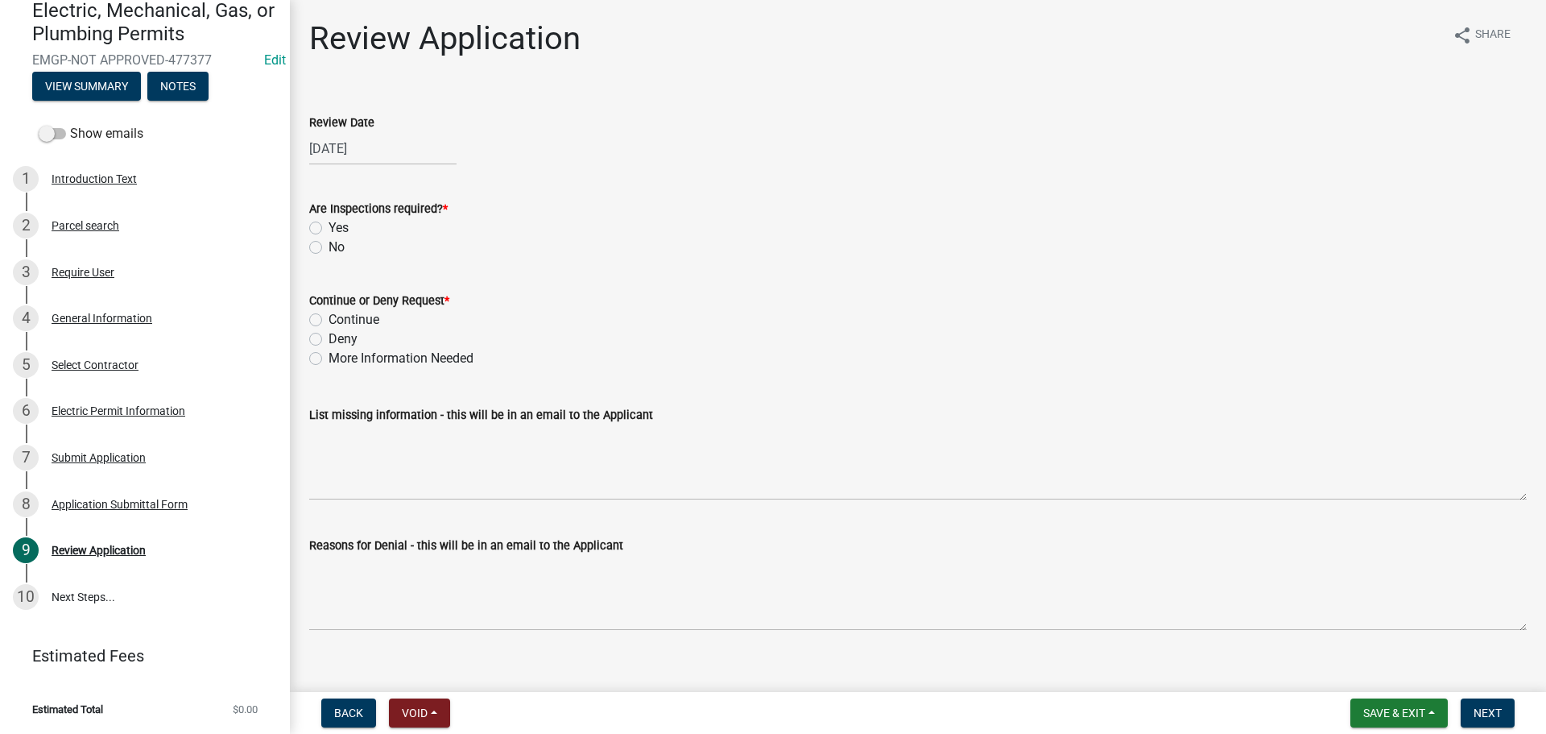
click at [329, 225] on label "Yes" at bounding box center [339, 227] width 20 height 19
click at [329, 225] on input "Yes" at bounding box center [334, 223] width 10 height 10
radio input "true"
click at [329, 317] on label "Continue" at bounding box center [354, 319] width 51 height 19
click at [329, 317] on input "Continue" at bounding box center [334, 315] width 10 height 10
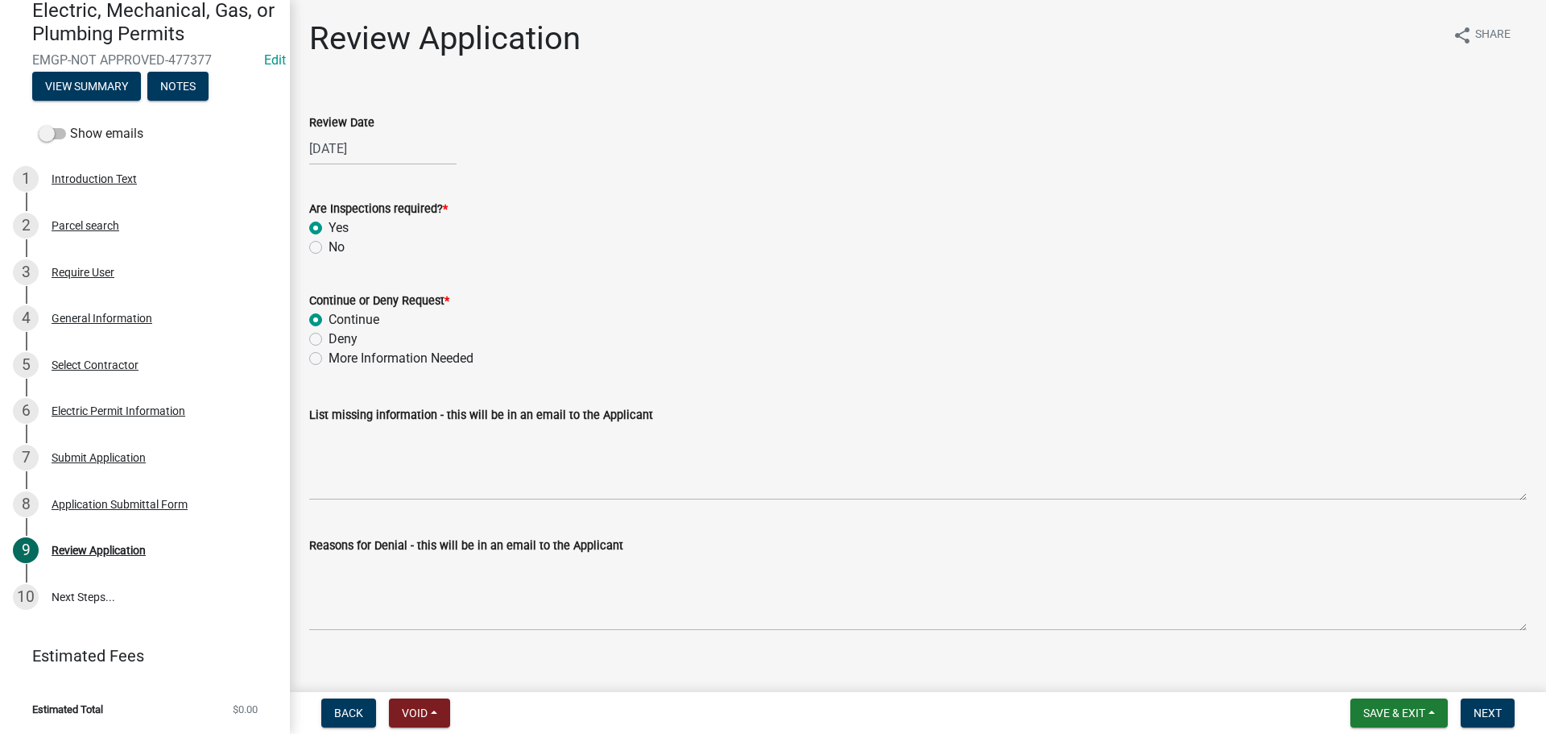
radio input "true"
click at [1491, 710] on span "Next" at bounding box center [1487, 712] width 28 height 13
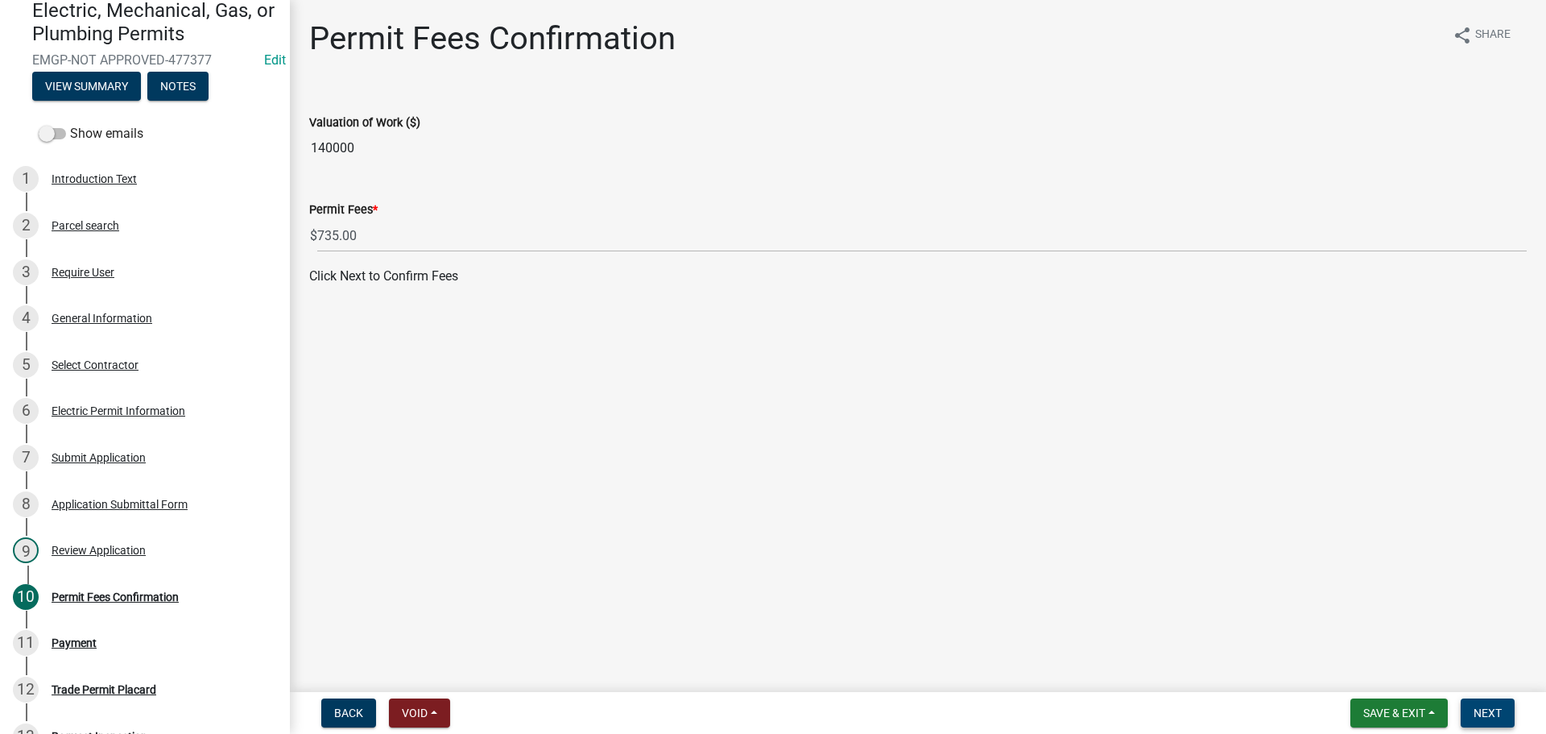
click at [1486, 713] on span "Next" at bounding box center [1487, 712] width 28 height 13
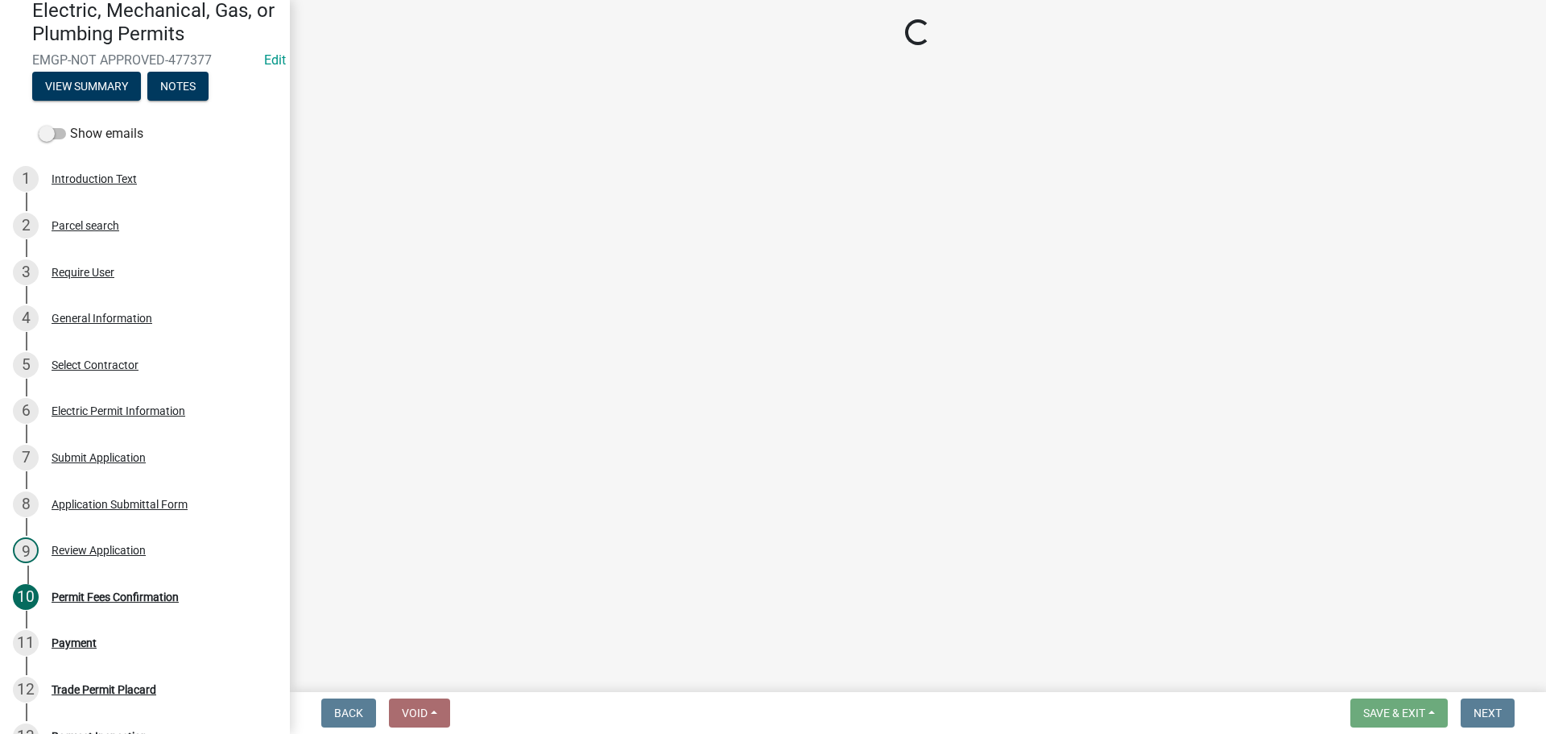
select select "3: 3"
